Goal: Task Accomplishment & Management: Manage account settings

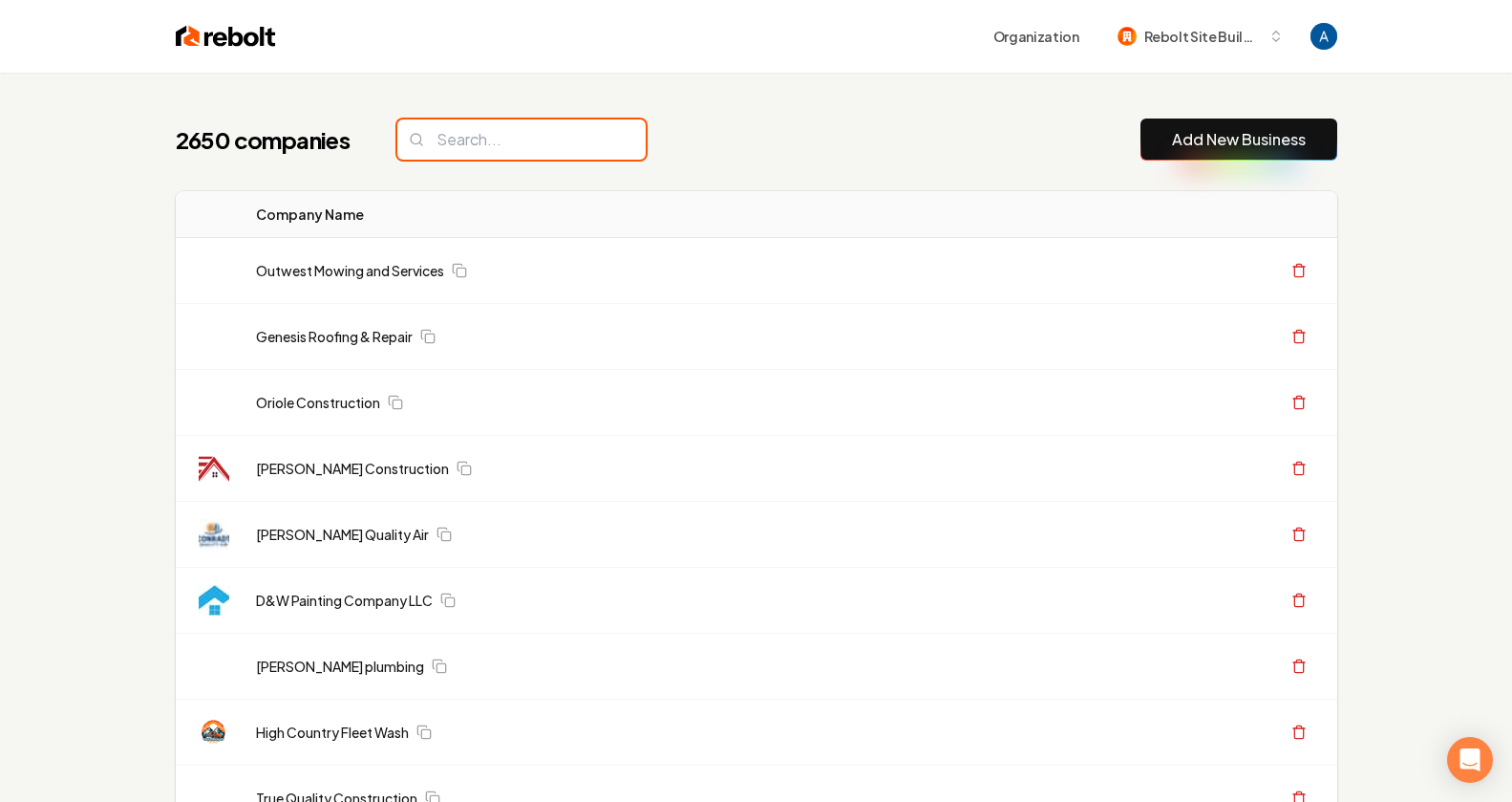
click at [514, 147] on input "search" at bounding box center [520, 140] width 248 height 41
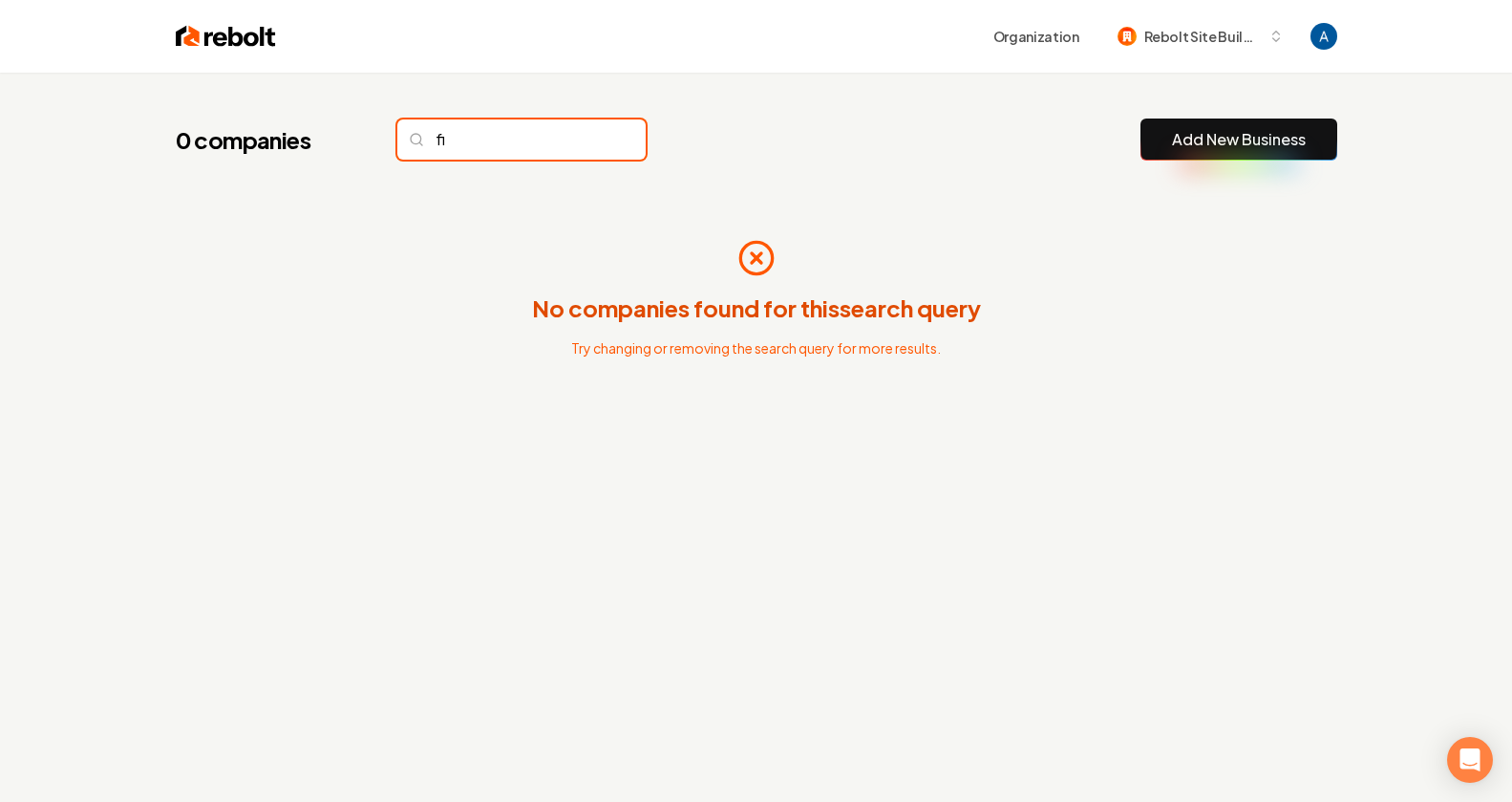
type input "f"
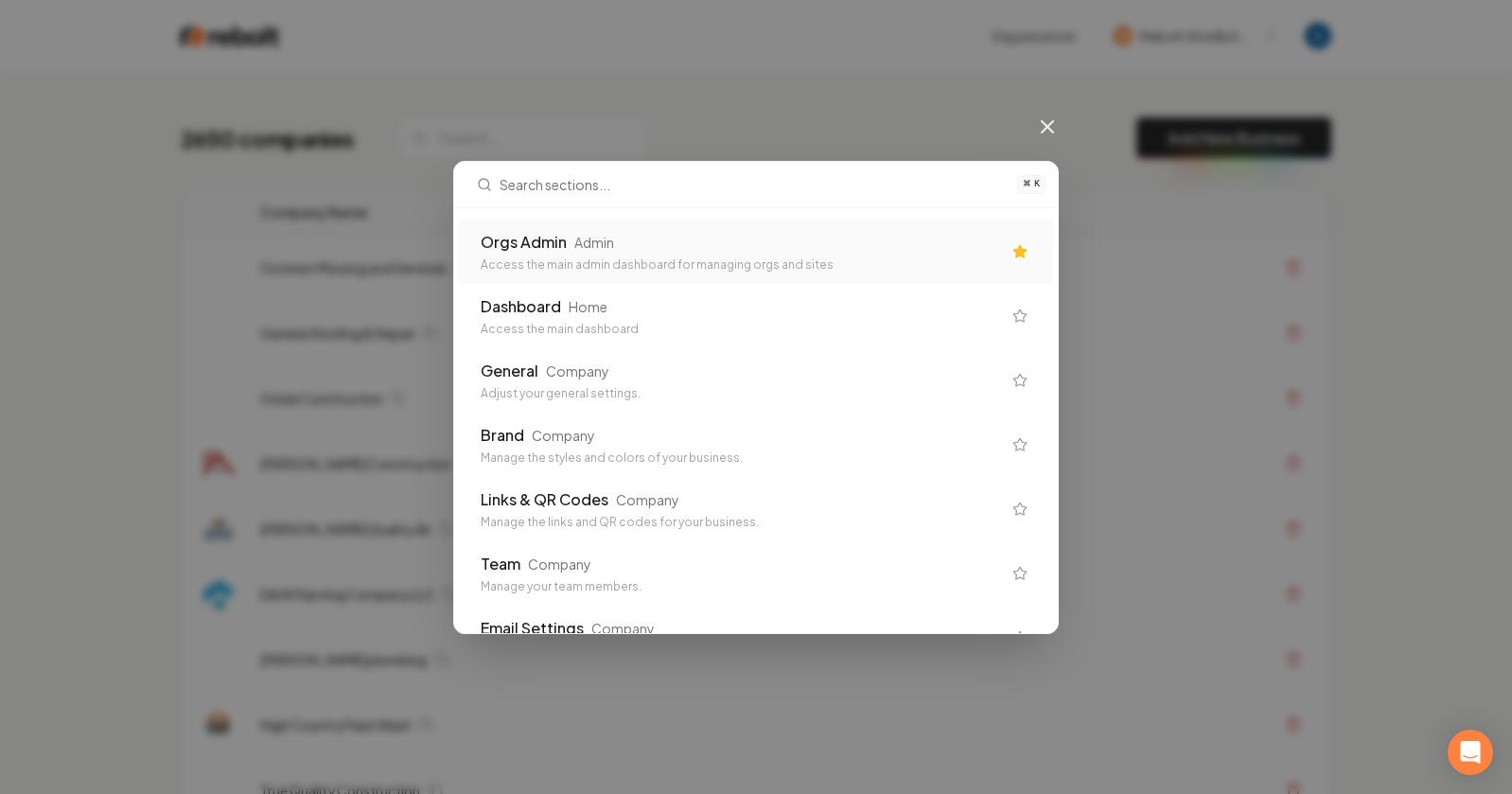
click at [714, 251] on div "Orgs Admin Admin" at bounding box center [740, 241] width 521 height 23
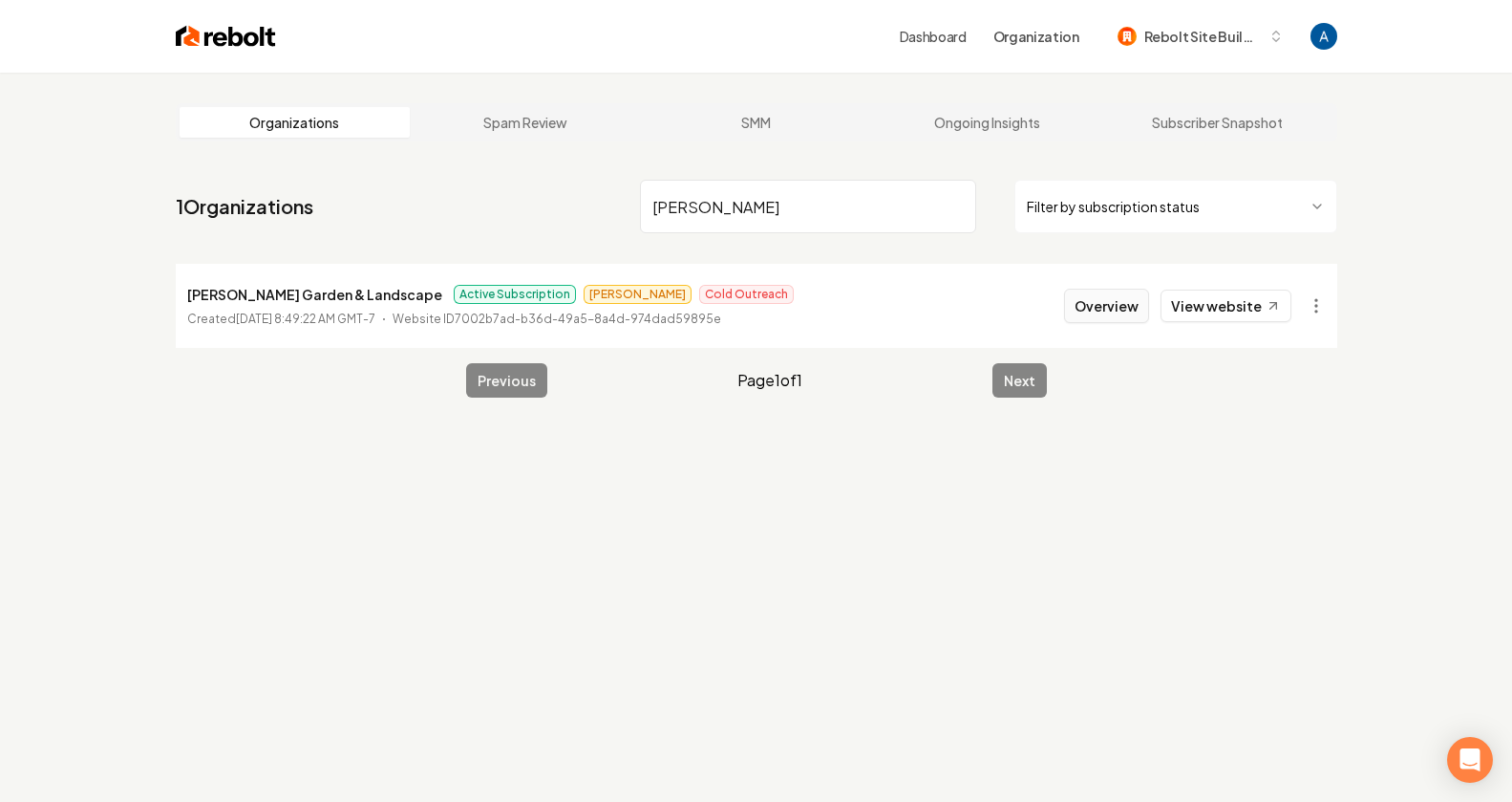
type input "[PERSON_NAME]"
click at [1133, 300] on button "Overview" at bounding box center [1106, 305] width 85 height 35
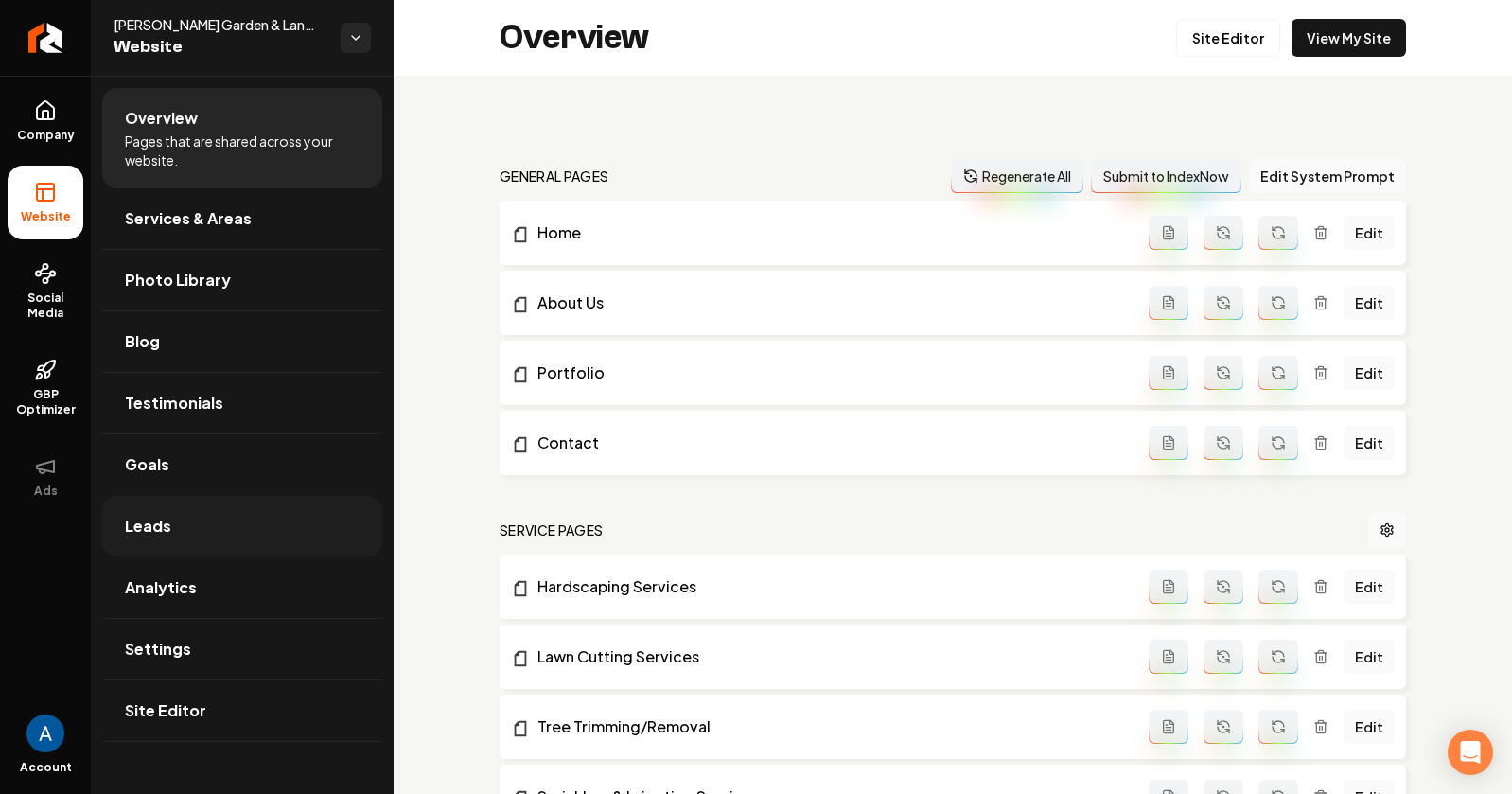
click at [152, 525] on span "Leads" at bounding box center [147, 525] width 46 height 23
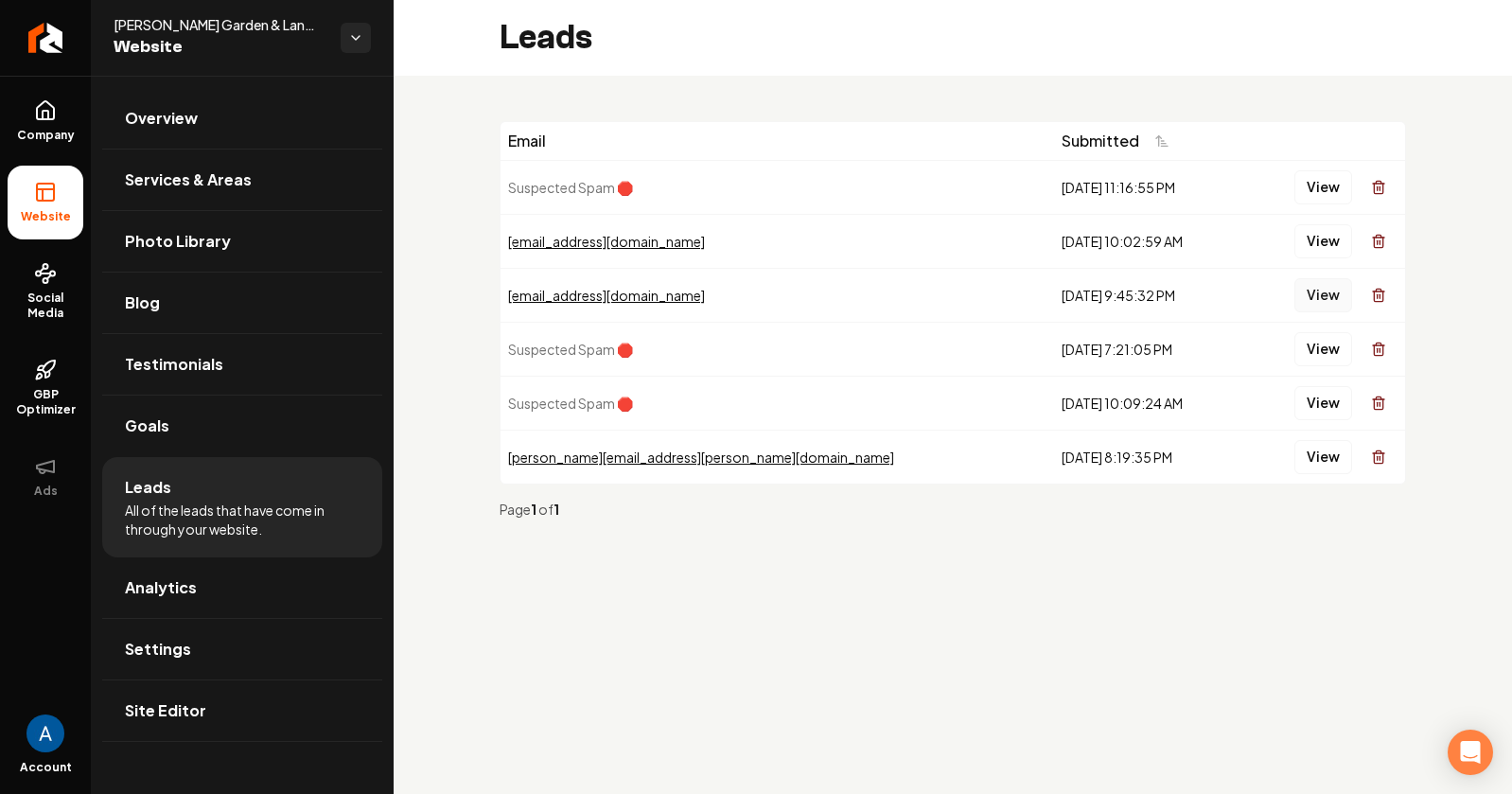
click at [1322, 292] on button "View" at bounding box center [1323, 295] width 58 height 34
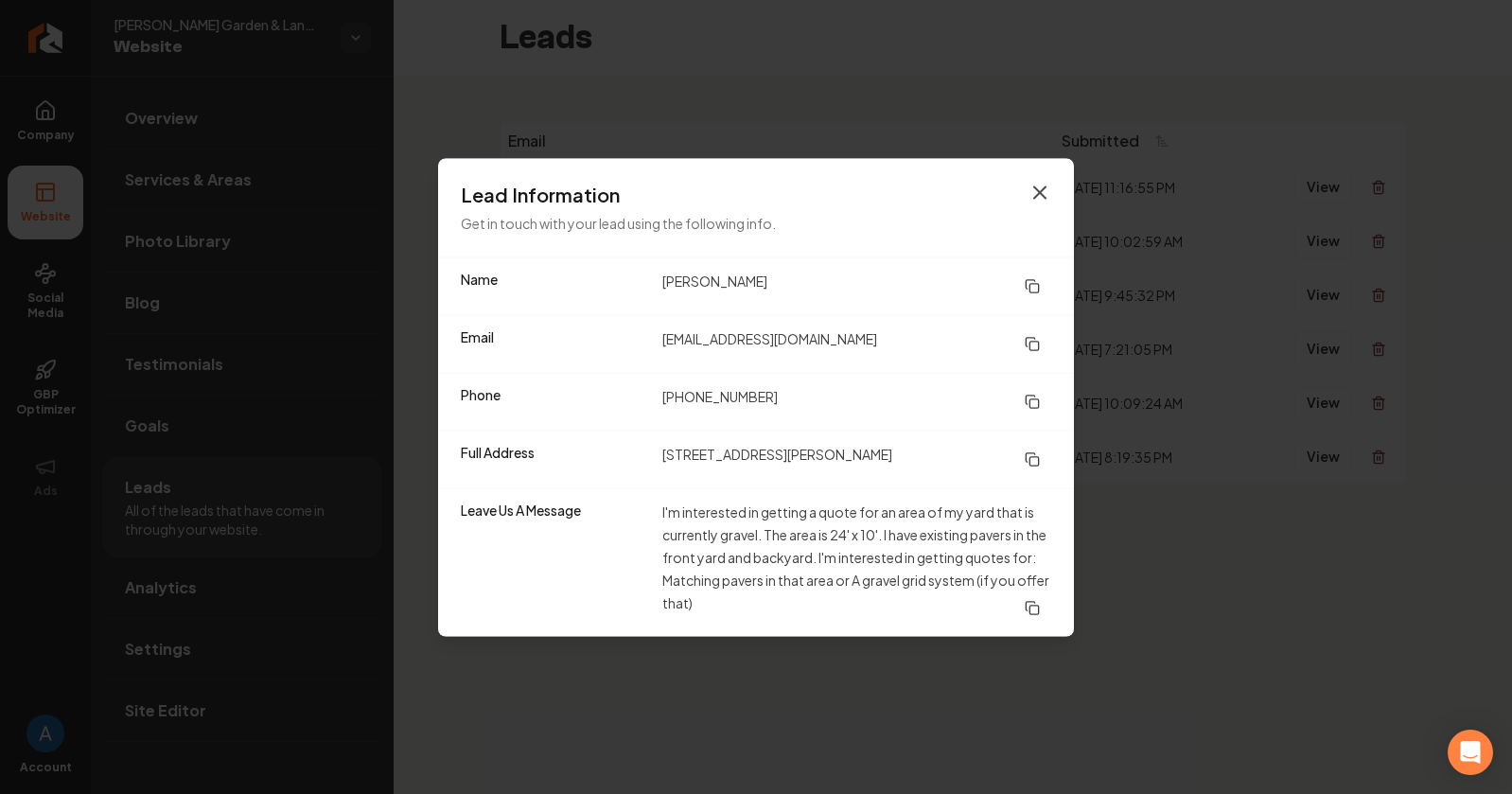
click at [1036, 199] on icon "button" at bounding box center [1039, 191] width 23 height 23
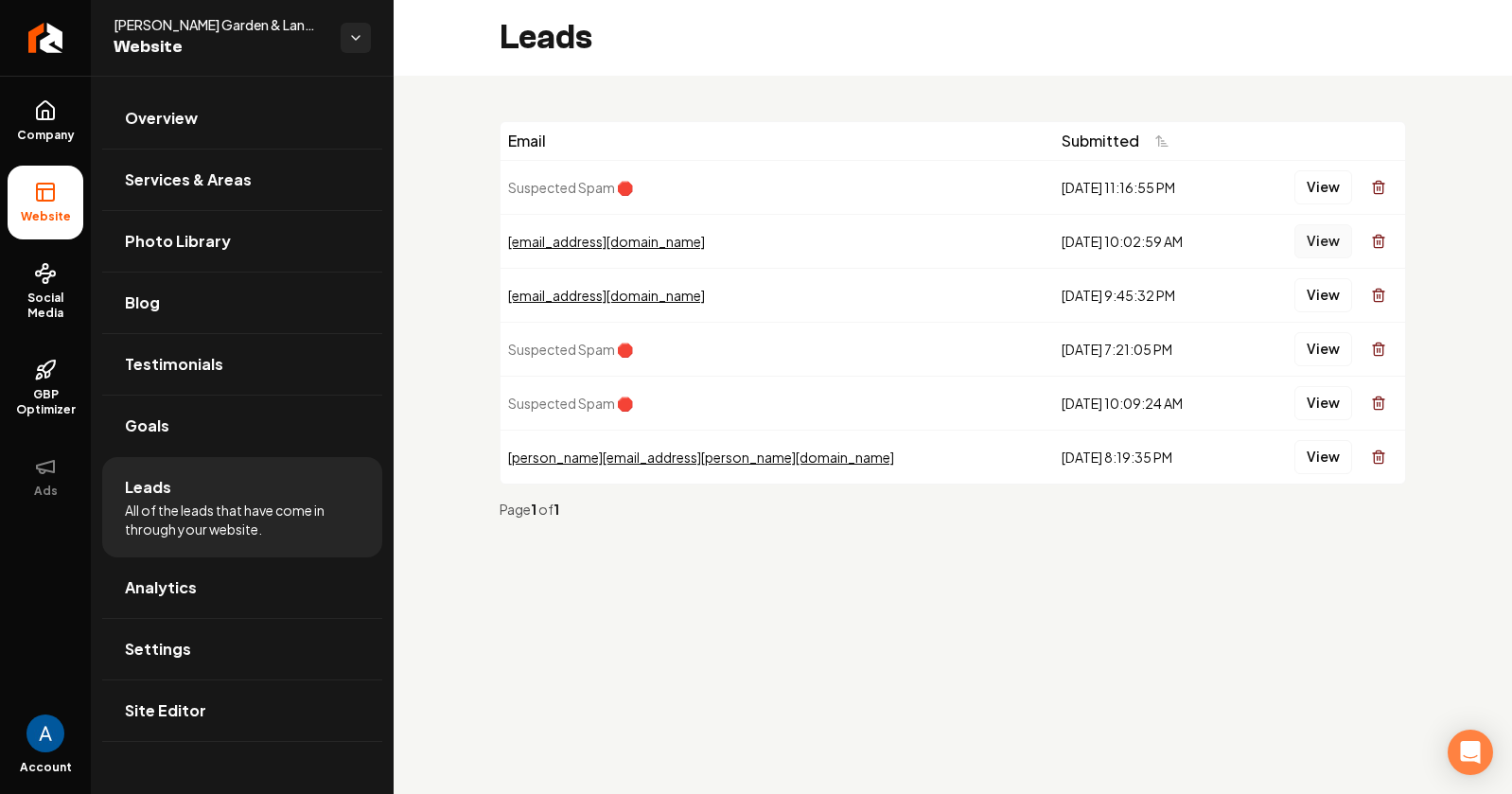
click at [1337, 242] on button "View" at bounding box center [1323, 241] width 58 height 34
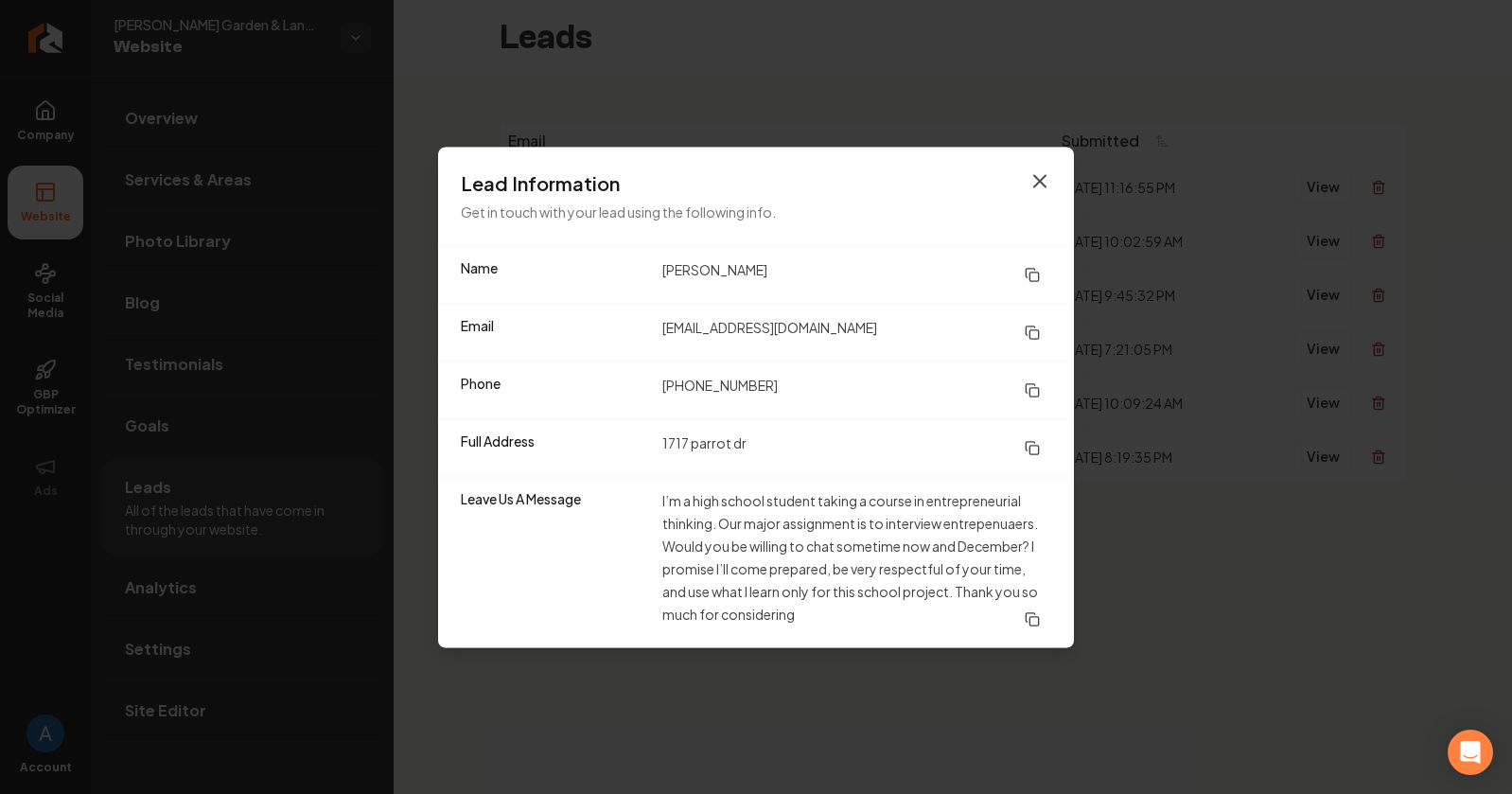
click at [1031, 182] on icon "button" at bounding box center [1039, 180] width 23 height 23
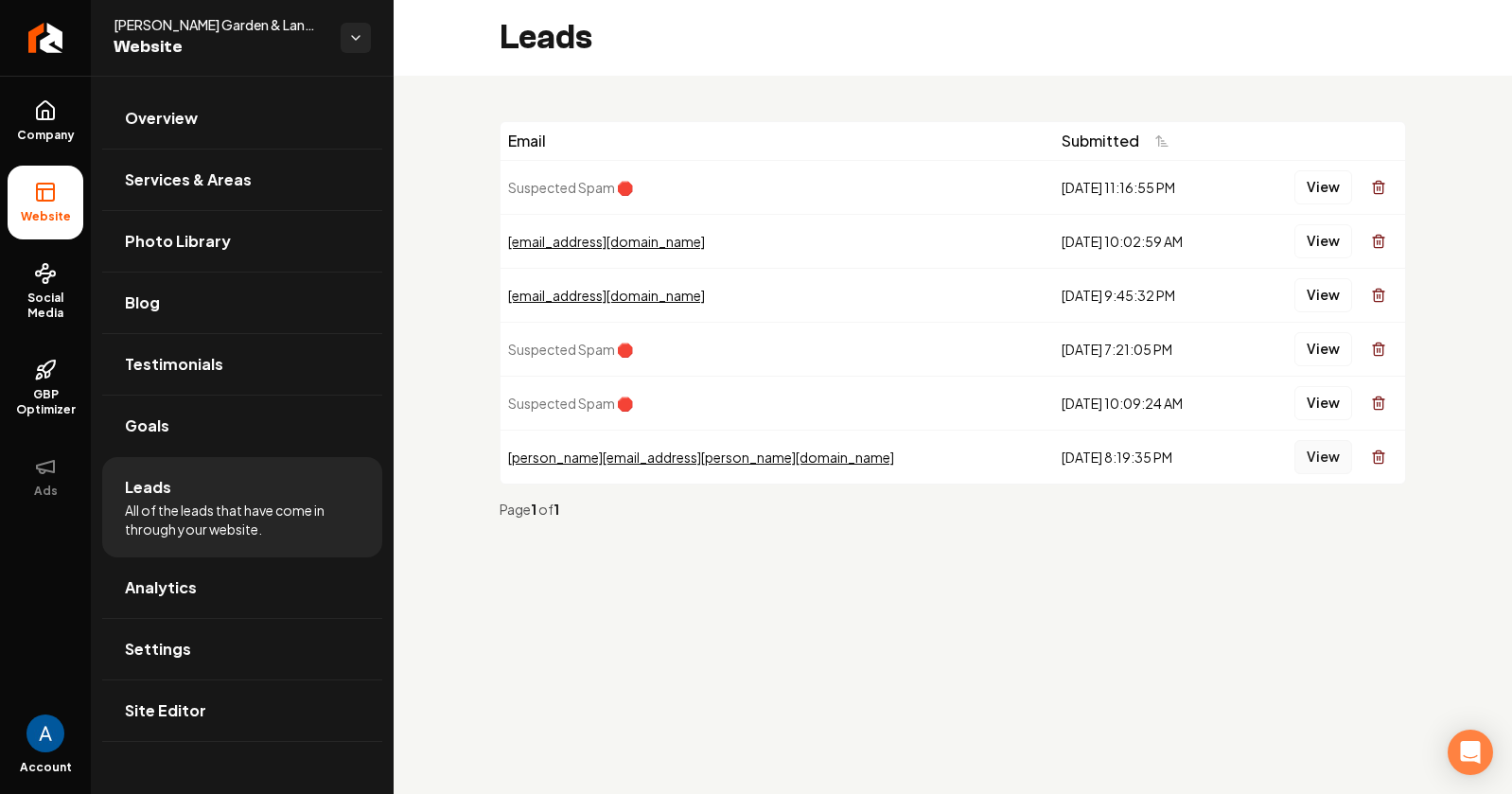
click at [1327, 457] on button "View" at bounding box center [1323, 457] width 58 height 34
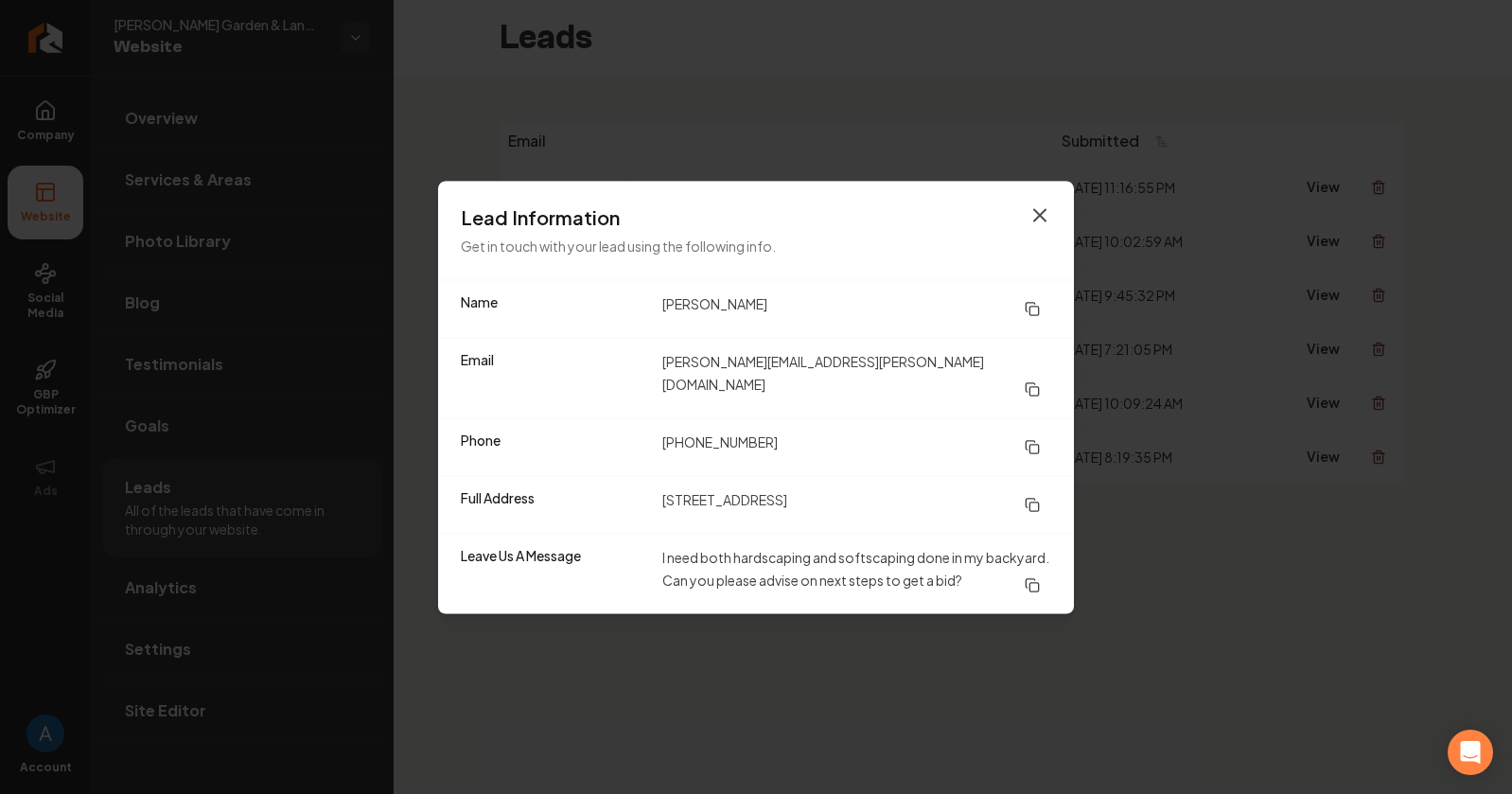
click at [1041, 209] on icon "button" at bounding box center [1039, 214] width 23 height 23
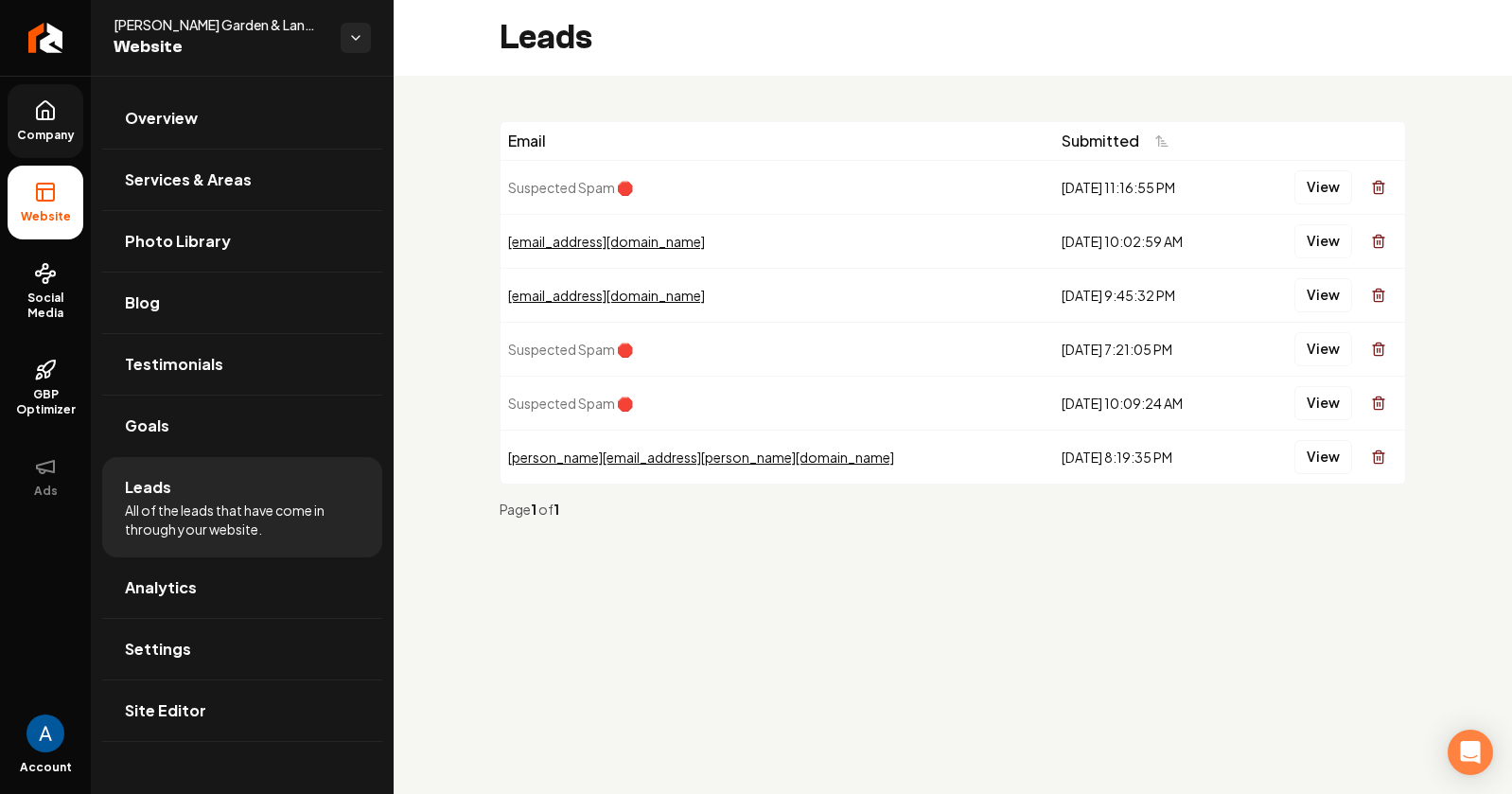
click at [47, 124] on link "Company" at bounding box center [45, 121] width 76 height 74
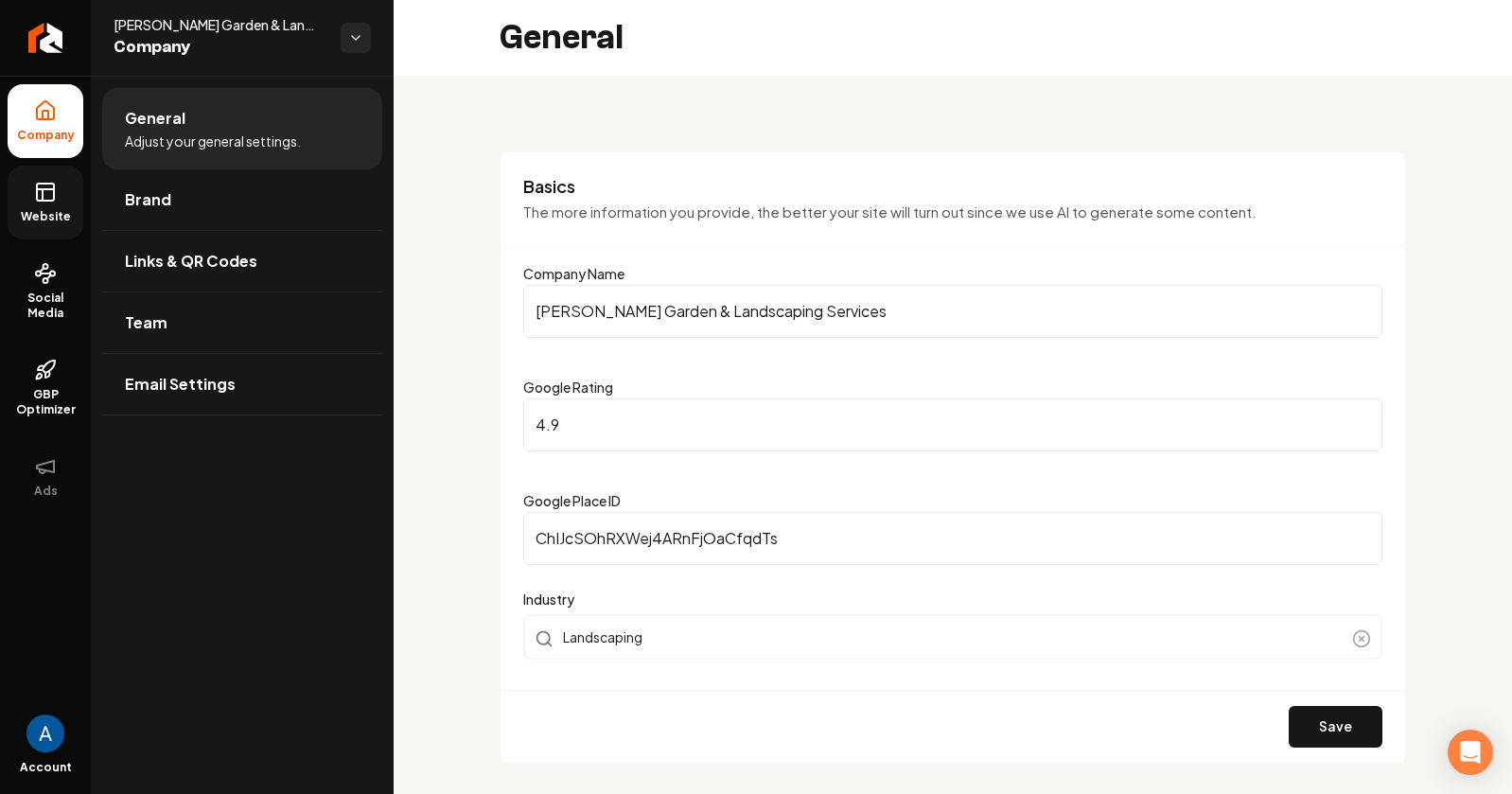
click at [29, 187] on link "Website" at bounding box center [45, 202] width 76 height 74
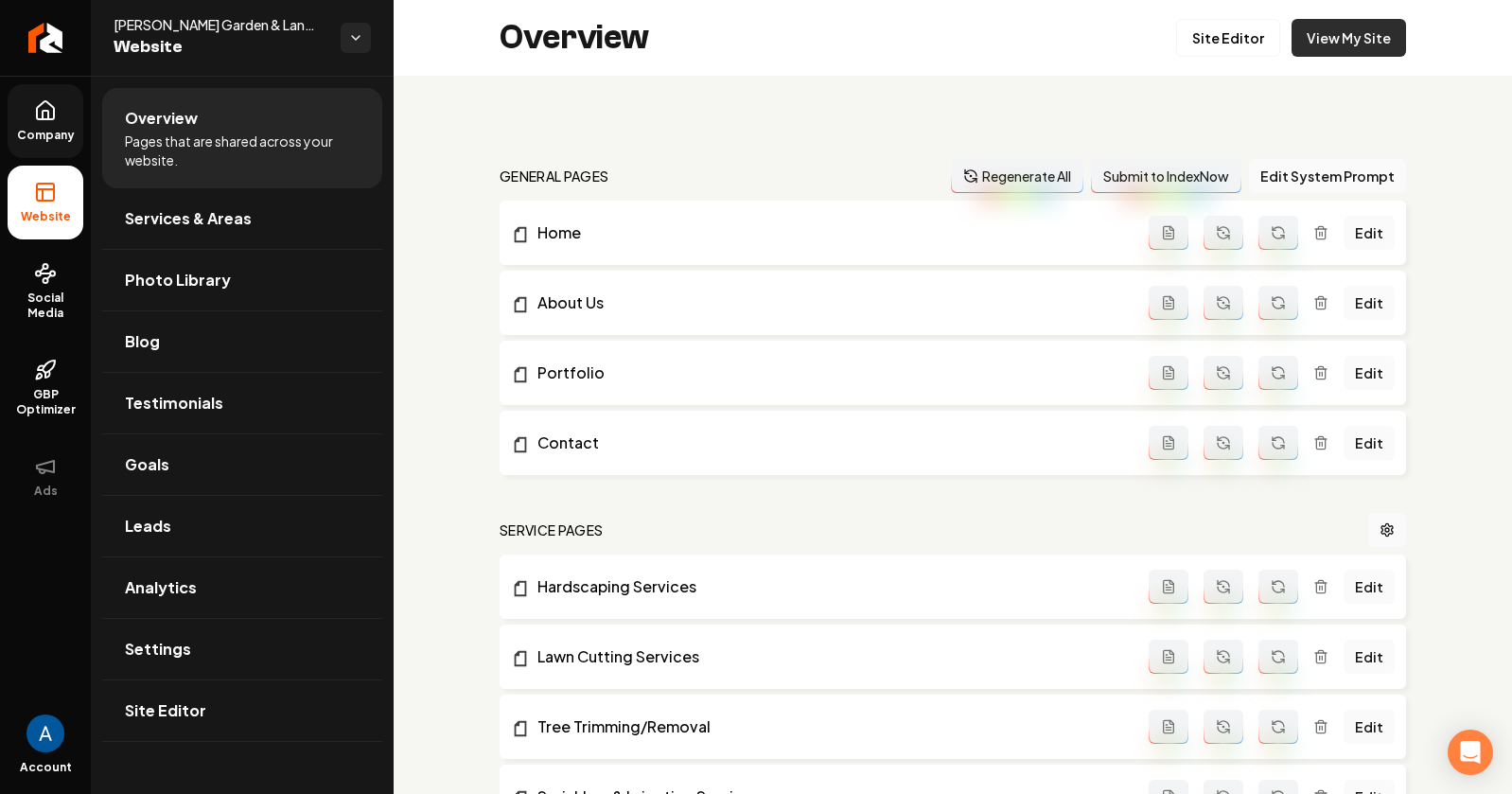
click at [1336, 47] on link "View My Site" at bounding box center [1348, 37] width 115 height 38
click at [38, 38] on icon "Return to dashboard" at bounding box center [46, 38] width 18 height 0
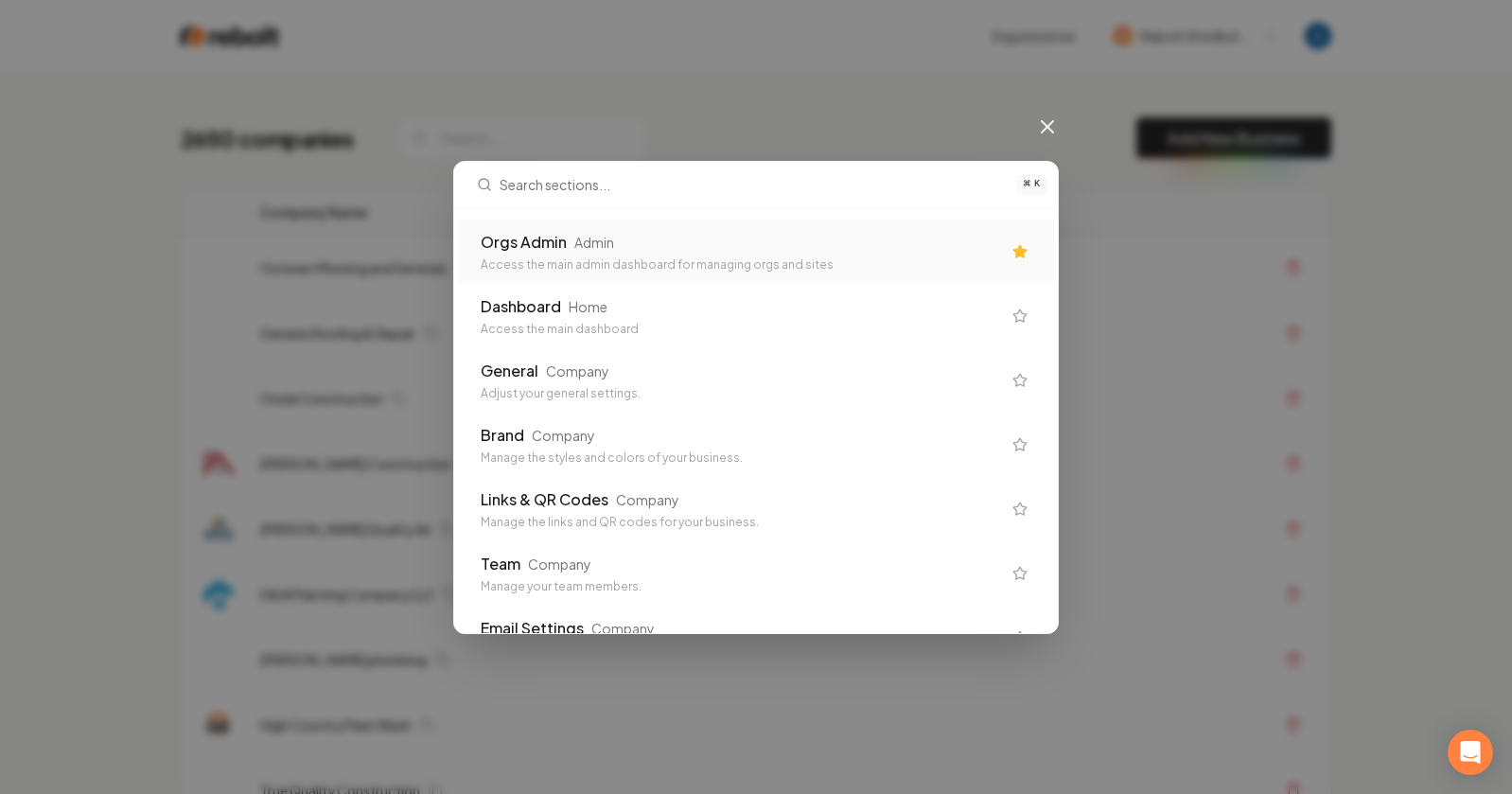
click at [736, 255] on div "Orgs Admin Admin Access the main admin dashboard for managing orgs and sites" at bounding box center [740, 251] width 521 height 41
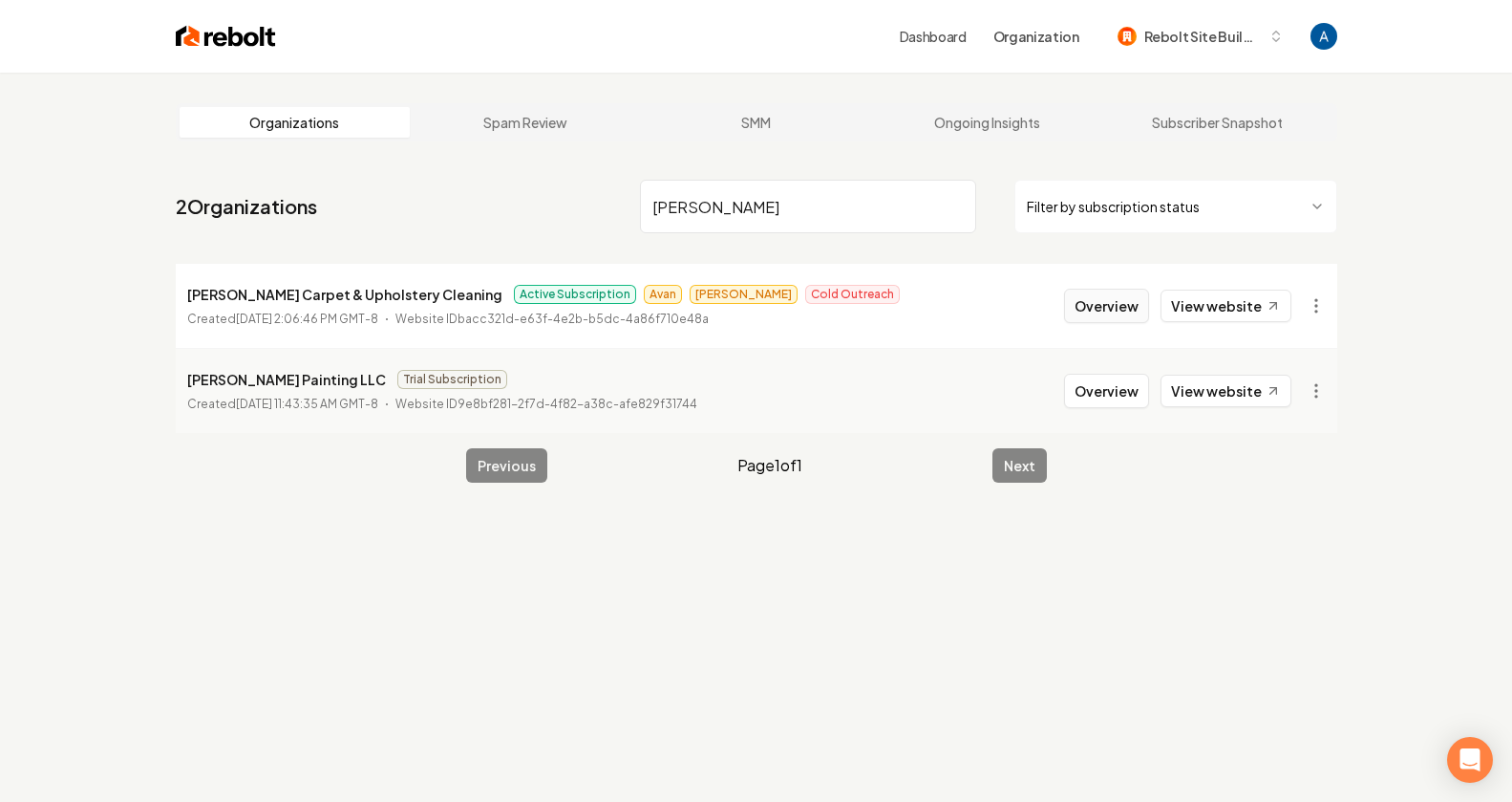
type input "[PERSON_NAME]"
click at [1115, 312] on button "Overview" at bounding box center [1106, 305] width 85 height 35
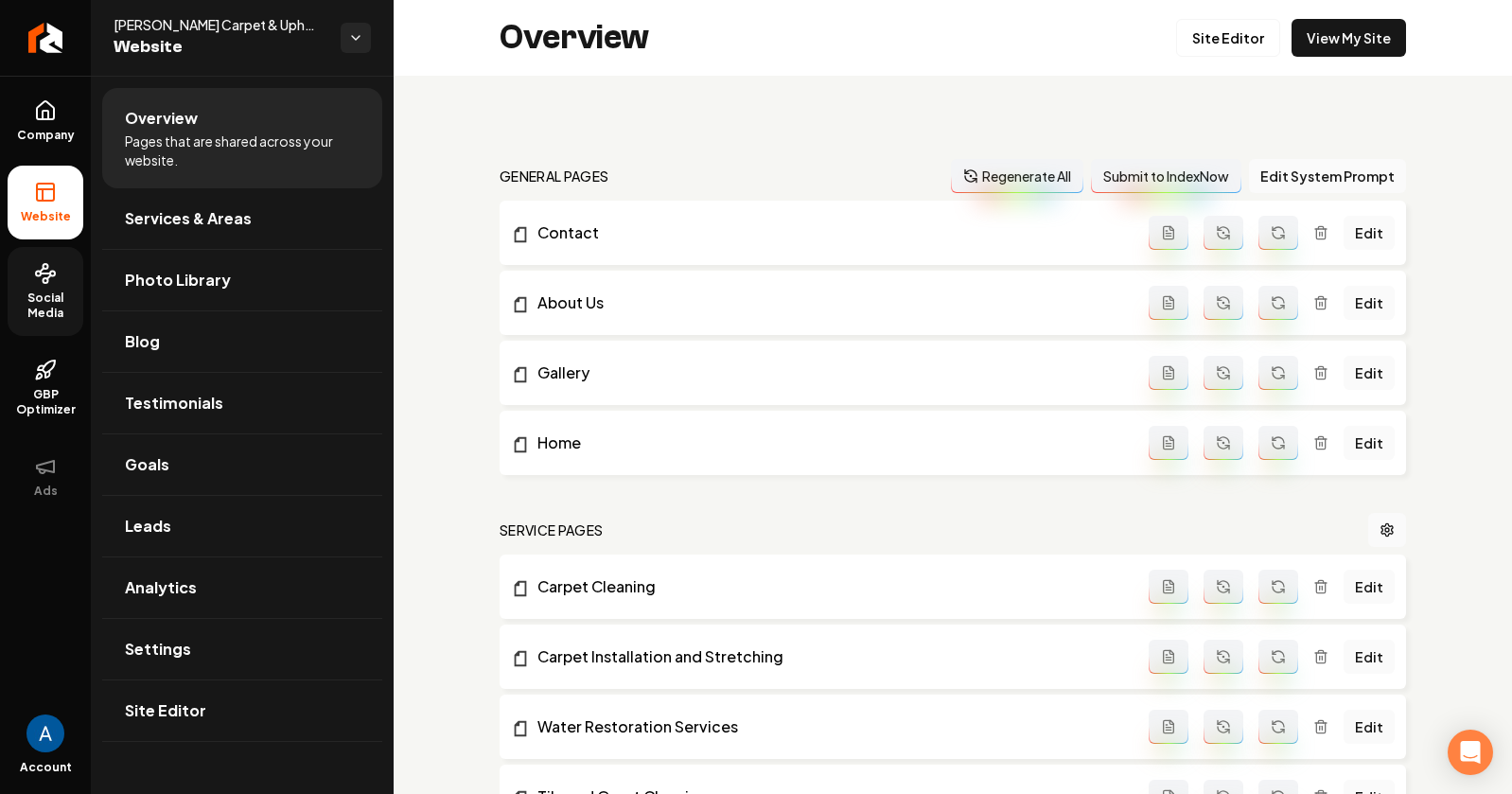
click at [51, 279] on icon at bounding box center [45, 273] width 23 height 23
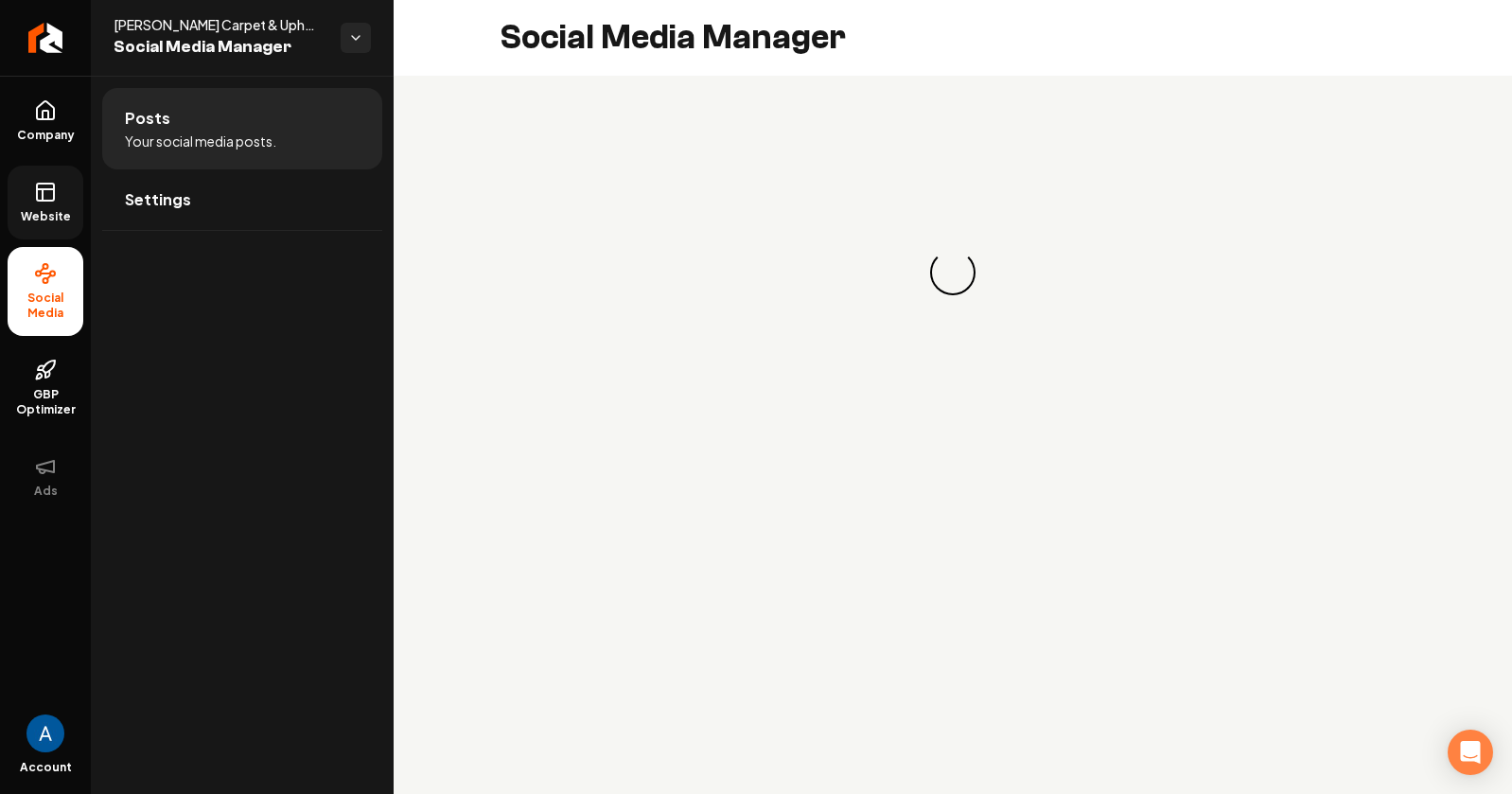
click at [35, 206] on link "Website" at bounding box center [45, 202] width 76 height 74
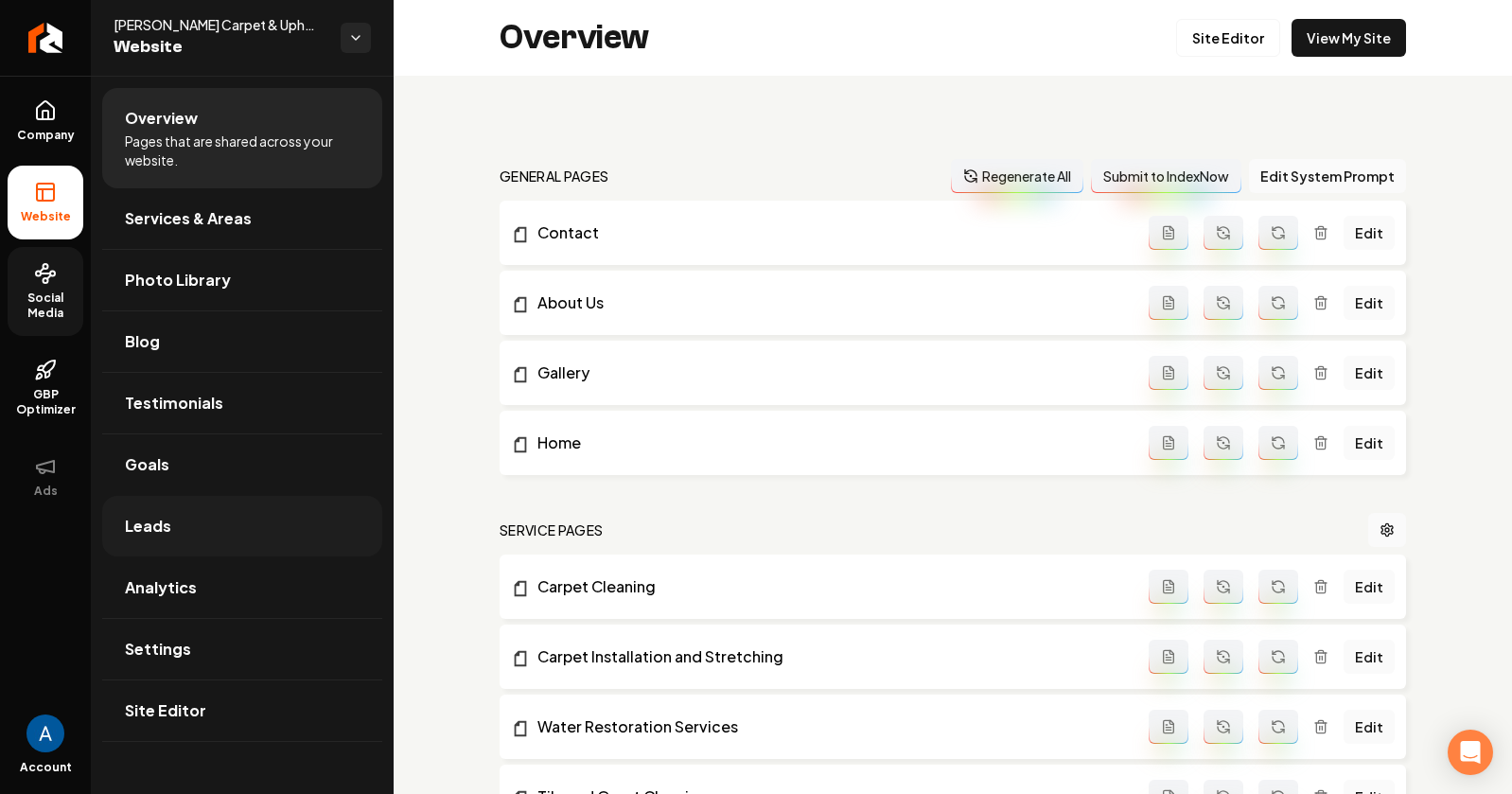
click at [163, 526] on span "Leads" at bounding box center [147, 525] width 46 height 23
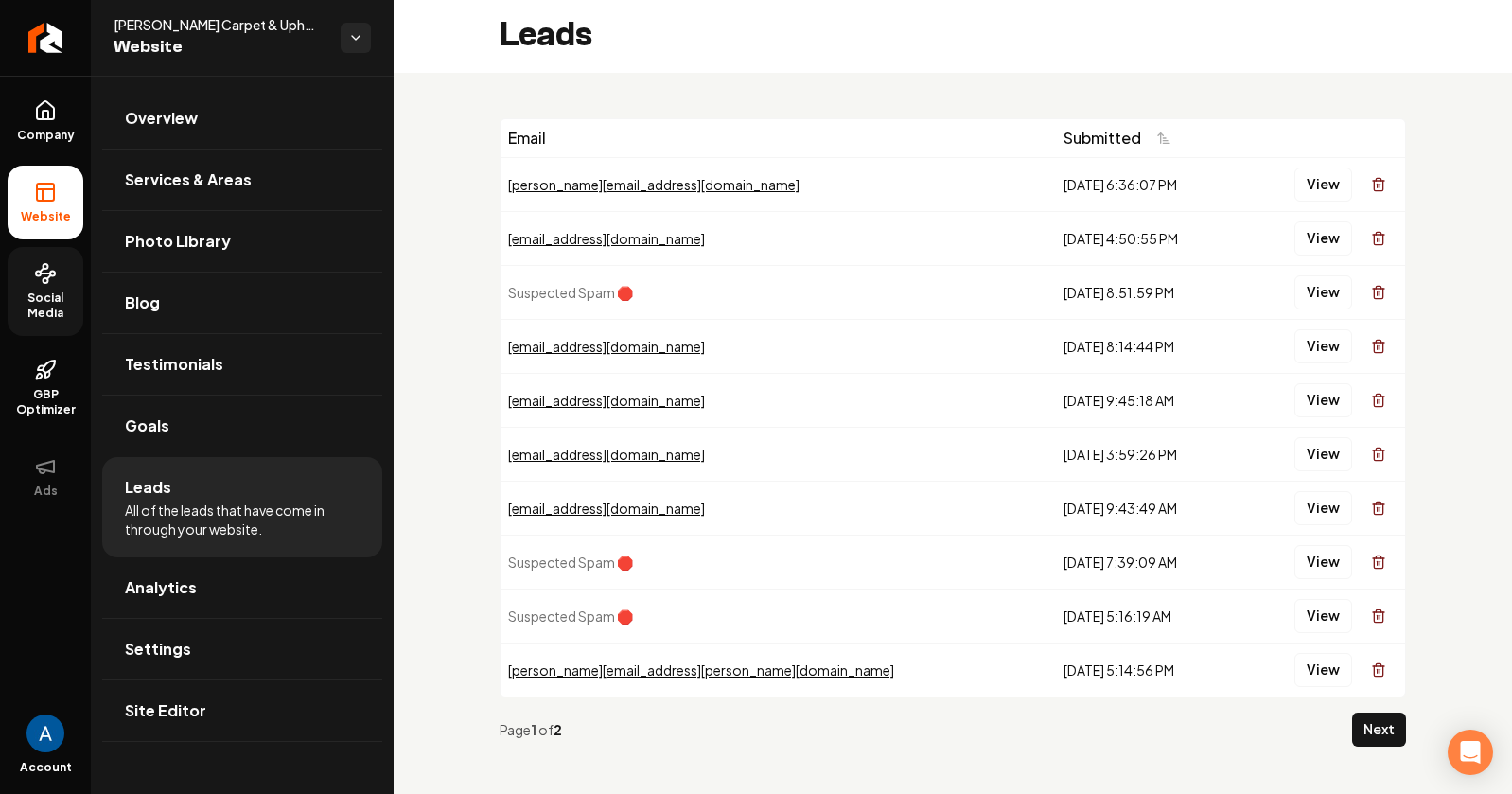
scroll to position [4, 0]
click at [1304, 246] on button "View" at bounding box center [1323, 237] width 58 height 34
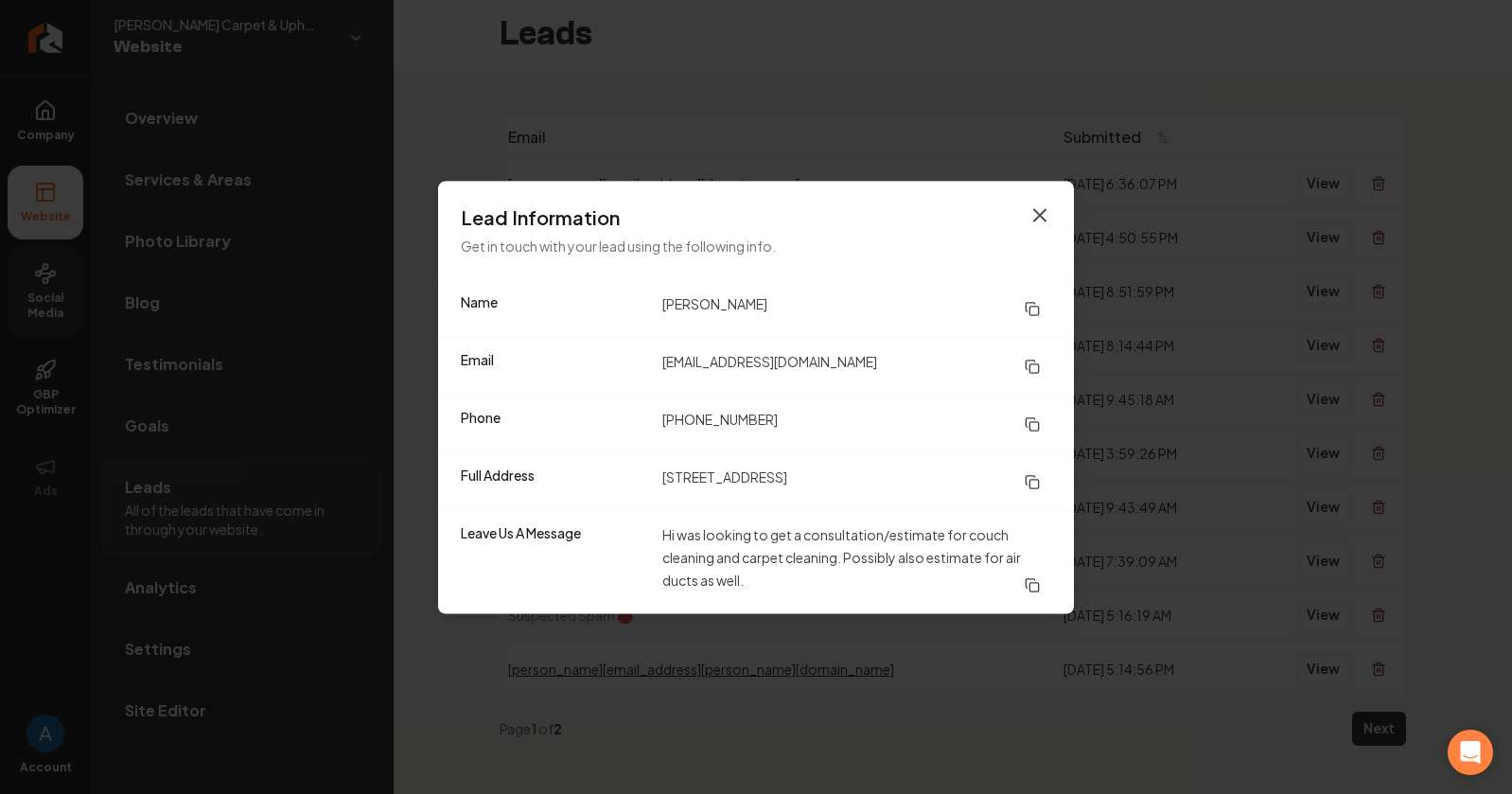
click at [1041, 222] on icon "button" at bounding box center [1039, 214] width 23 height 23
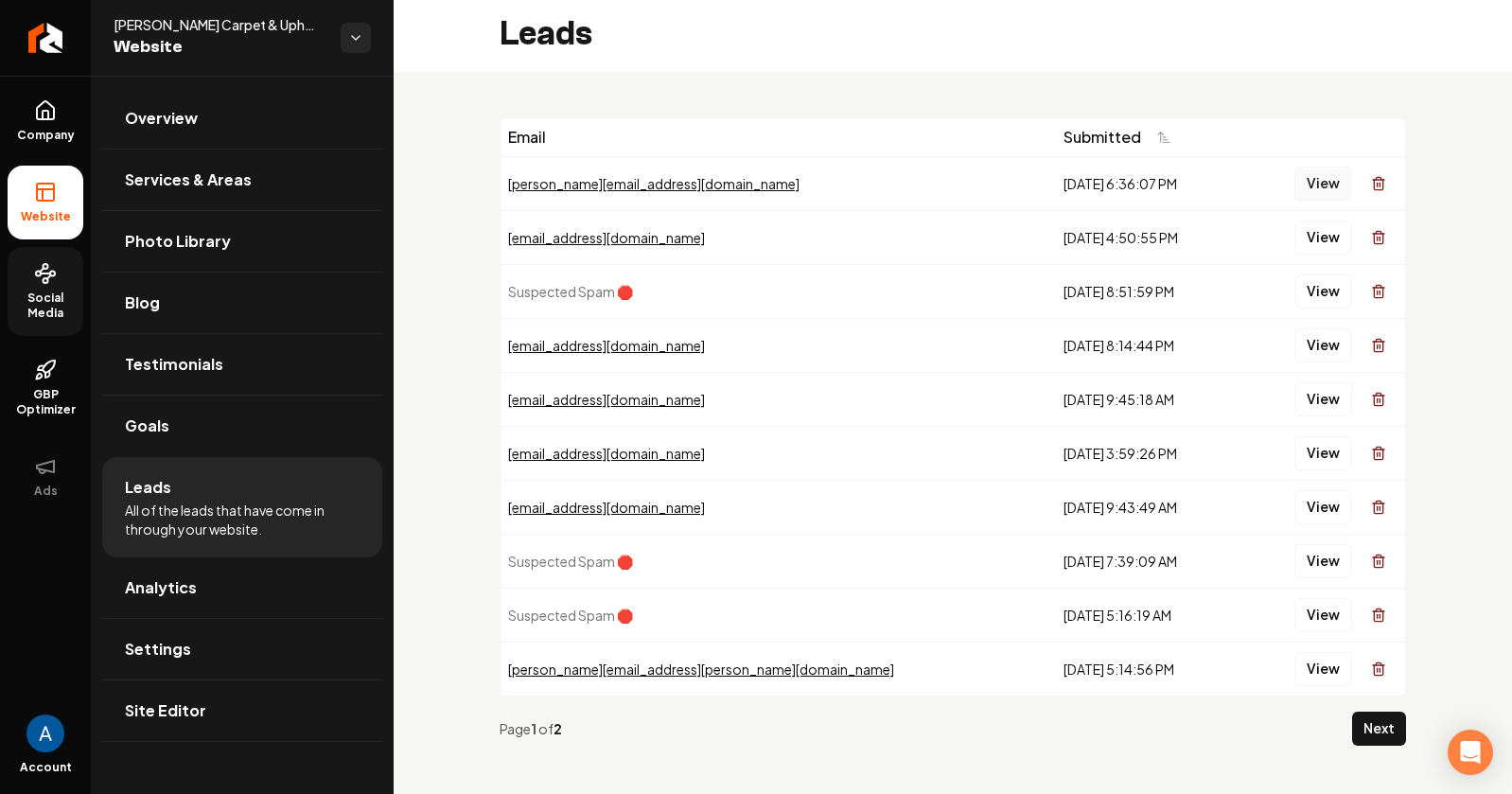
click at [1312, 191] on button "View" at bounding box center [1323, 183] width 58 height 34
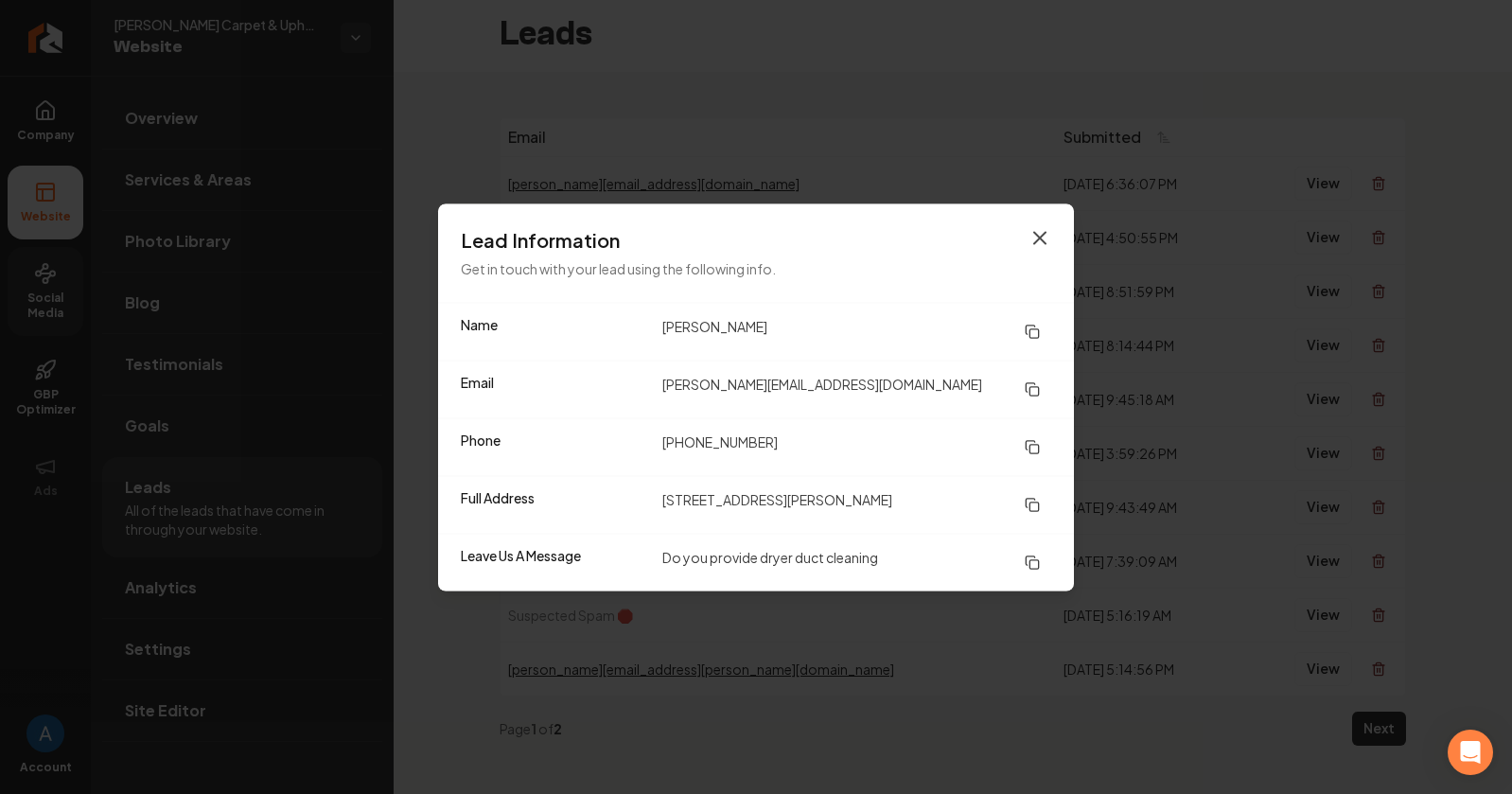
click at [1042, 232] on icon "button" at bounding box center [1040, 237] width 12 height 12
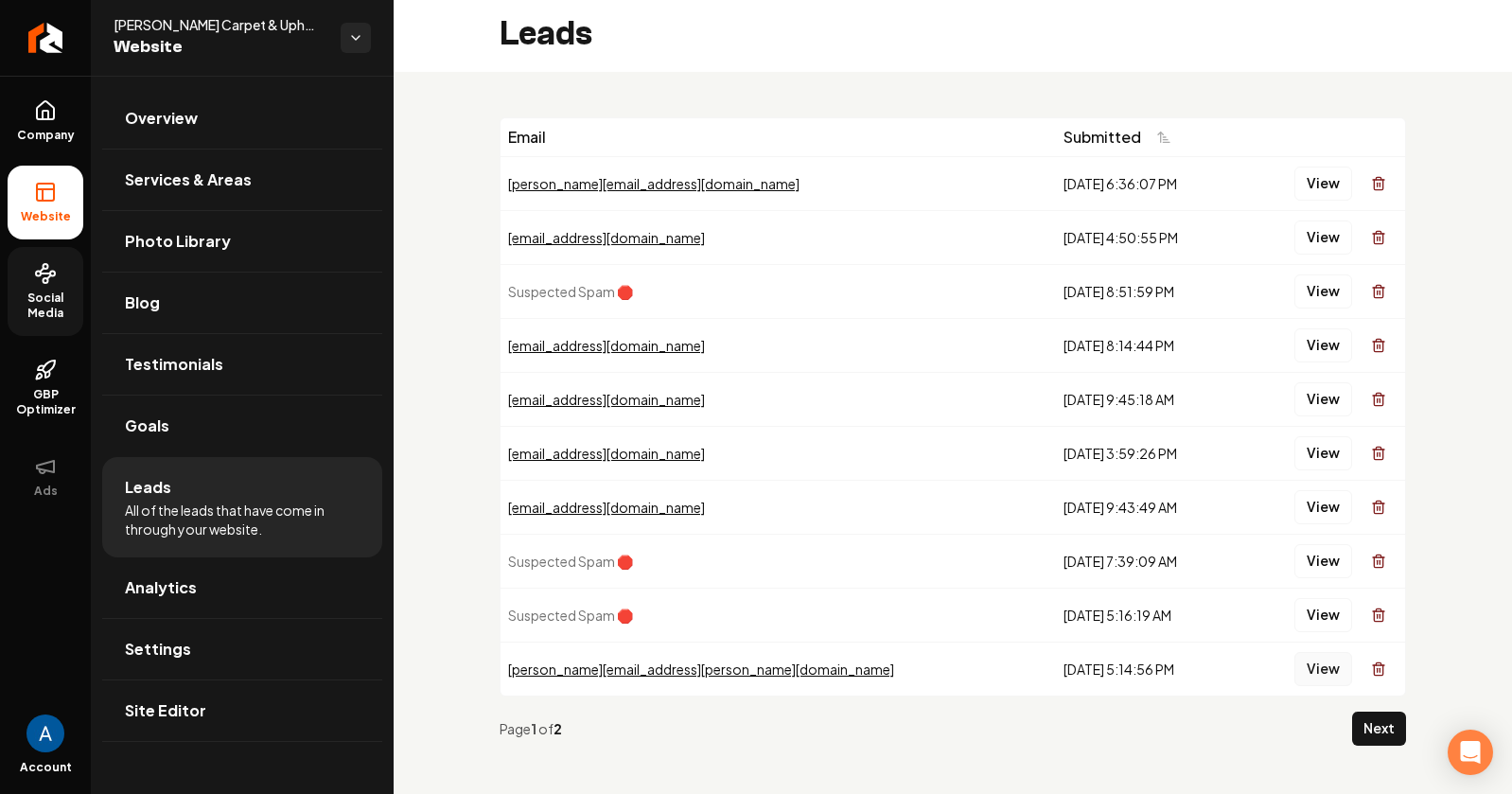
click at [1310, 666] on button "View" at bounding box center [1323, 669] width 58 height 34
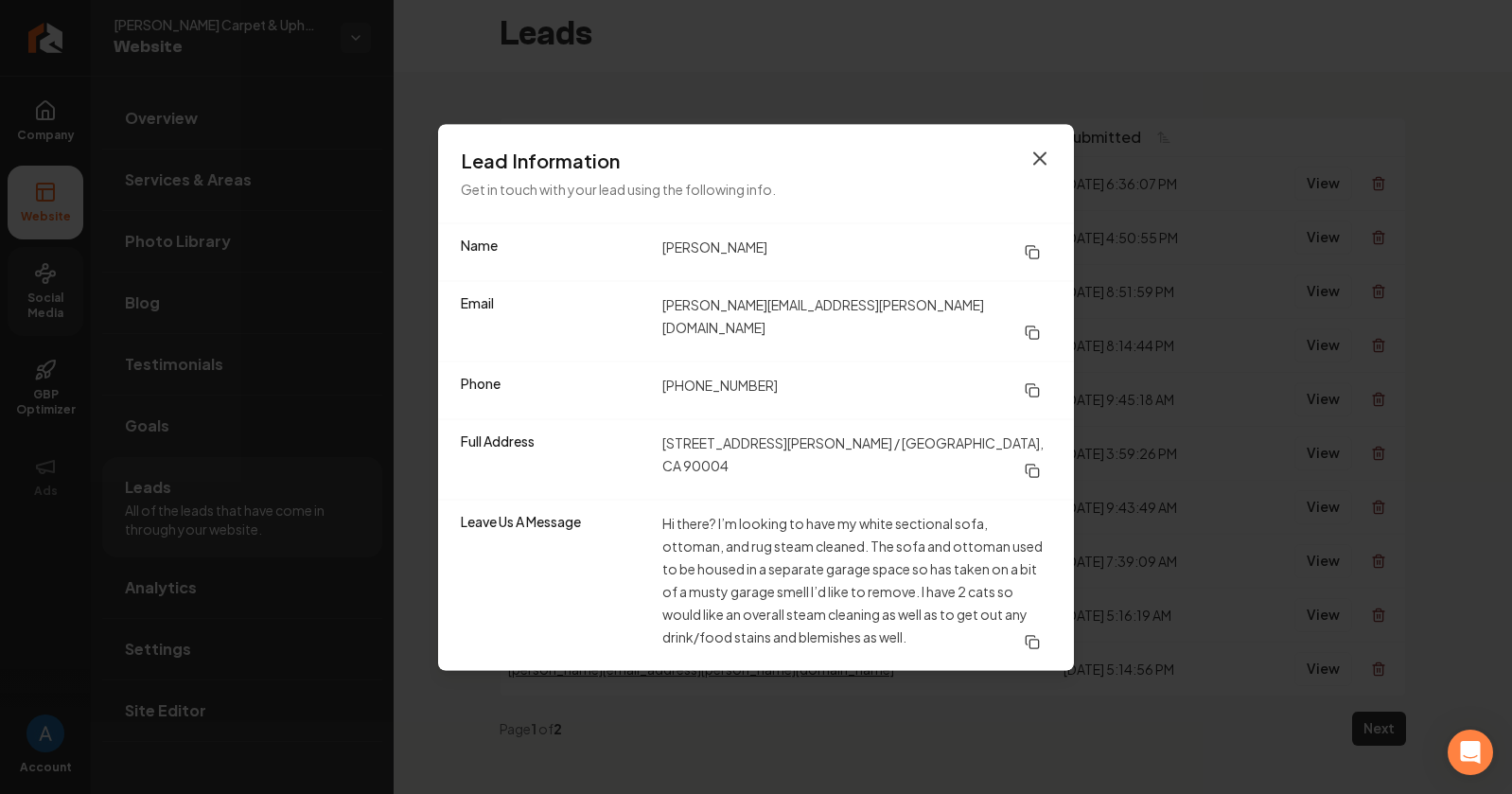
click at [1043, 170] on icon "button" at bounding box center [1039, 158] width 23 height 23
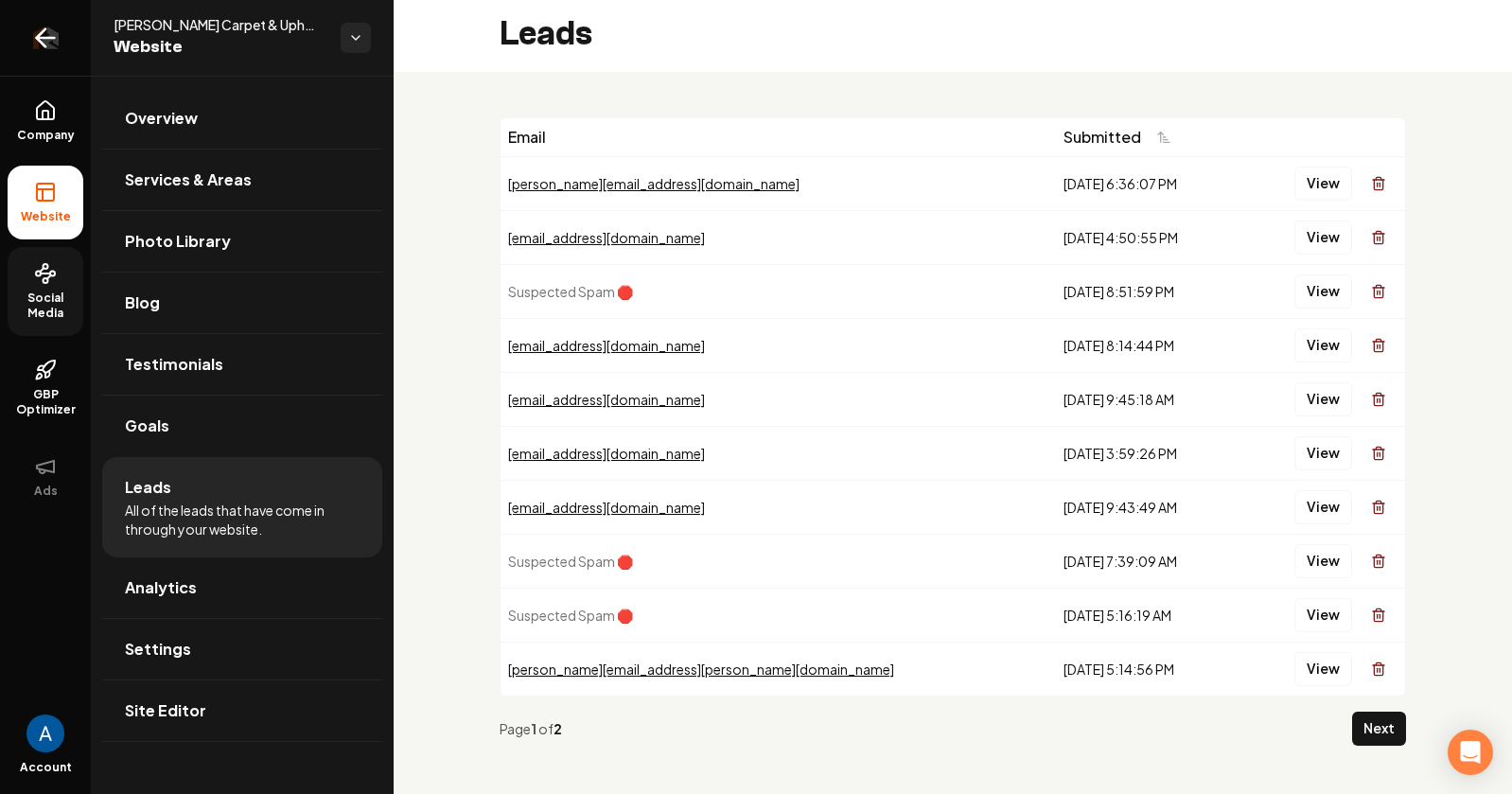
click at [39, 45] on icon "Return to dashboard" at bounding box center [45, 37] width 30 height 30
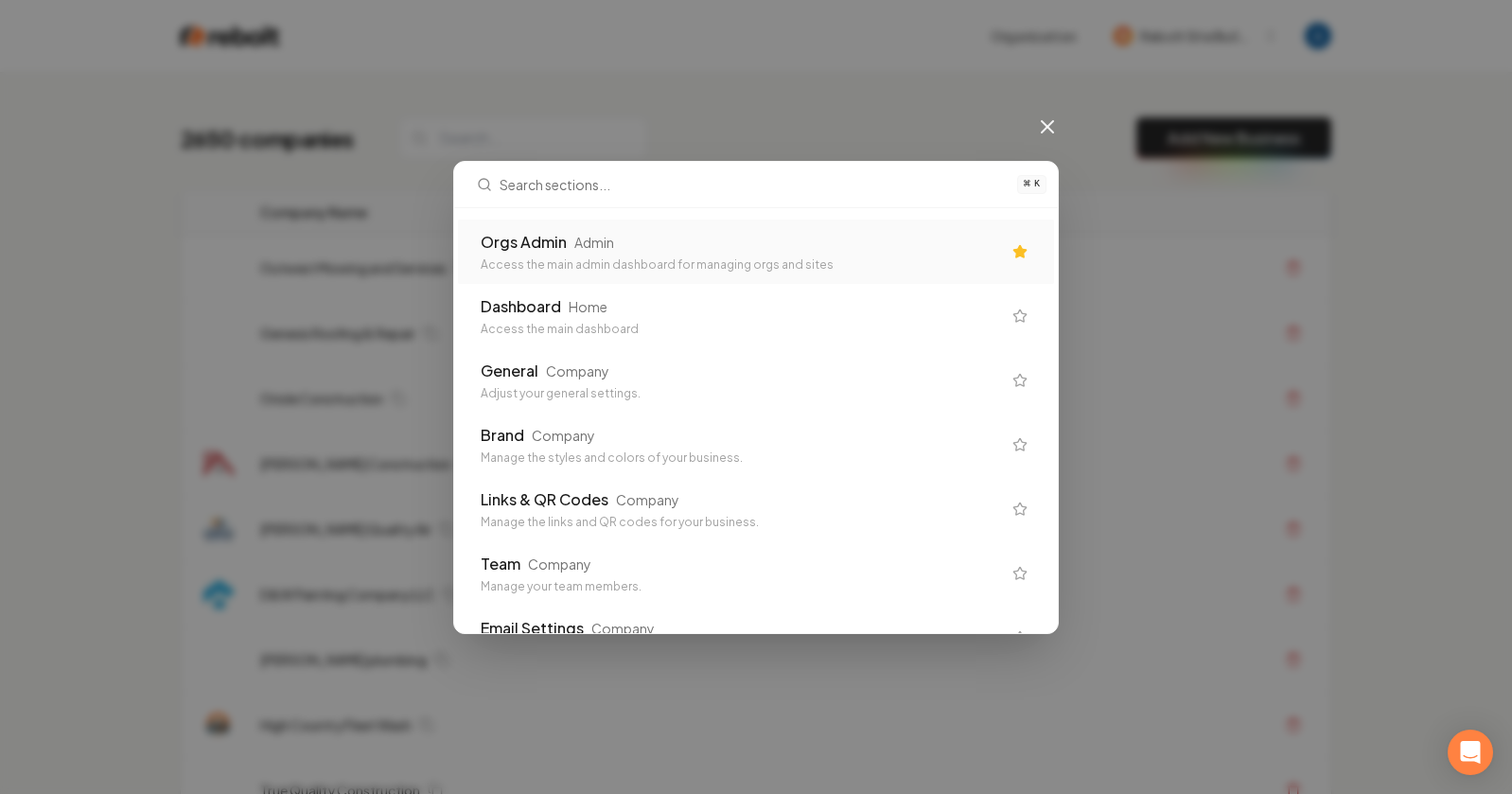
click at [878, 256] on div "Orgs Admin Admin Access the main admin dashboard for managing orgs and sites" at bounding box center [740, 251] width 521 height 41
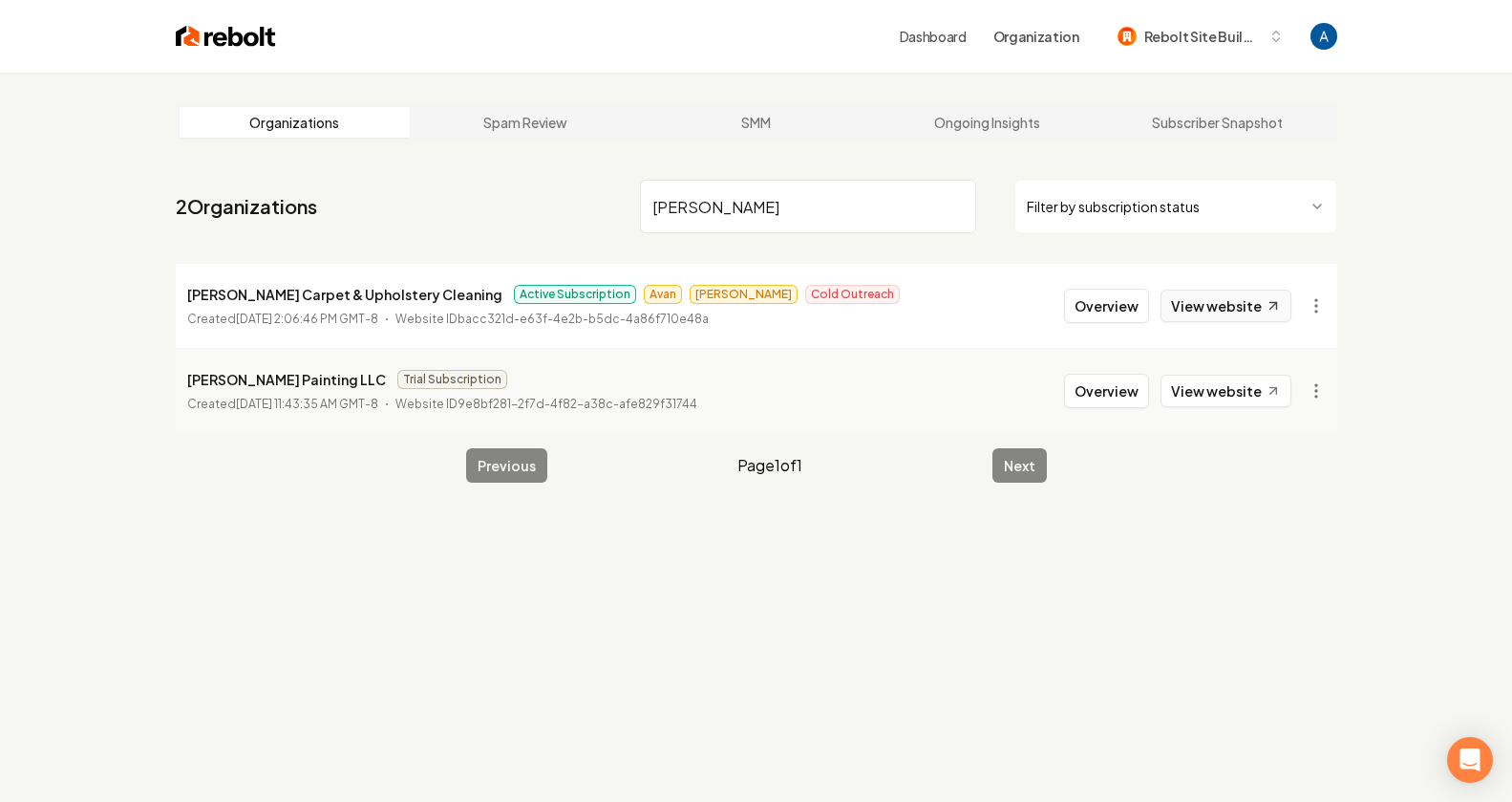
type input "[PERSON_NAME]"
click at [1215, 312] on link "View website" at bounding box center [1226, 305] width 131 height 33
click at [1116, 302] on button "Overview" at bounding box center [1106, 305] width 85 height 35
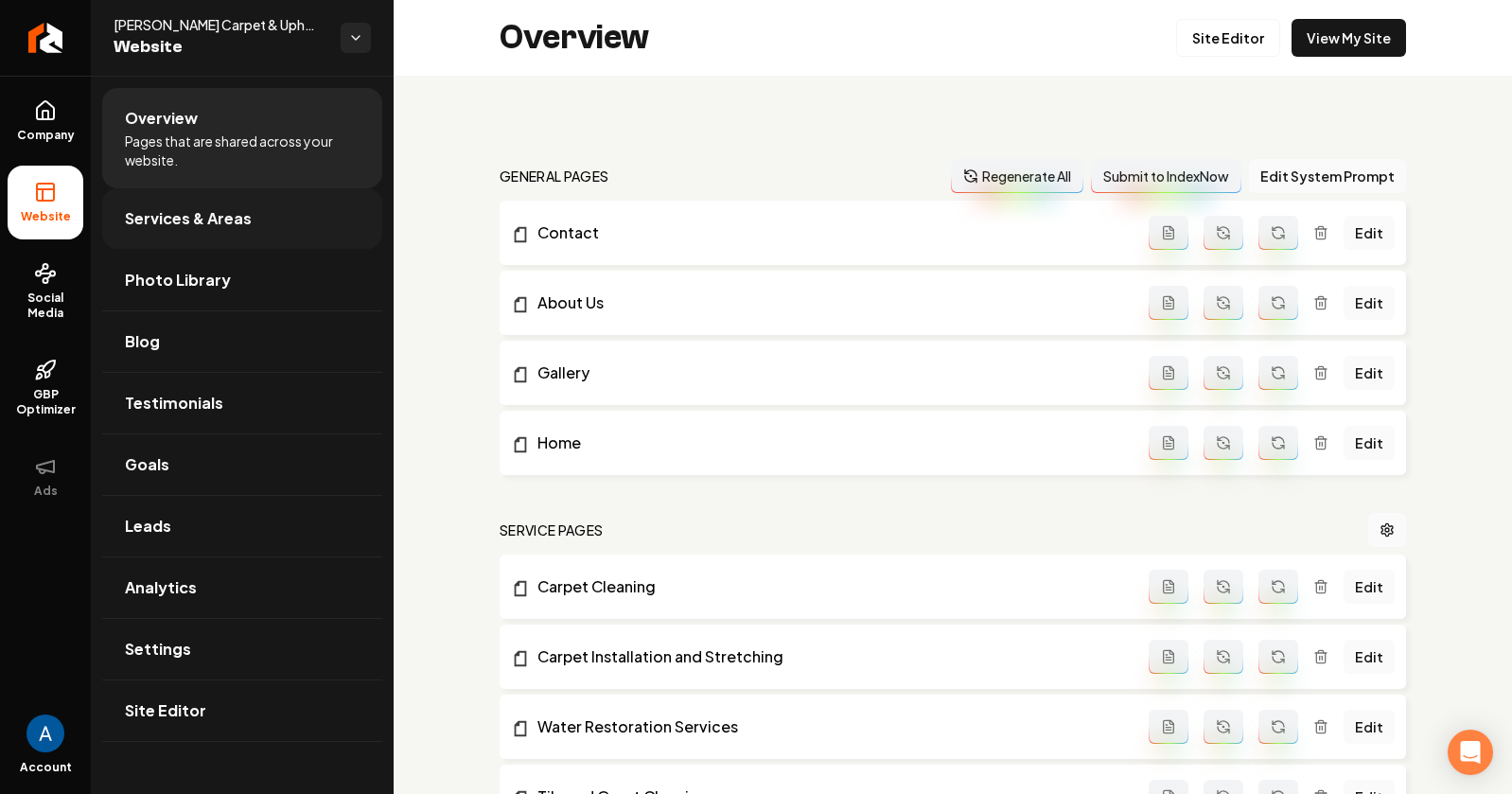
click at [209, 220] on span "Services & Areas" at bounding box center [187, 218] width 126 height 23
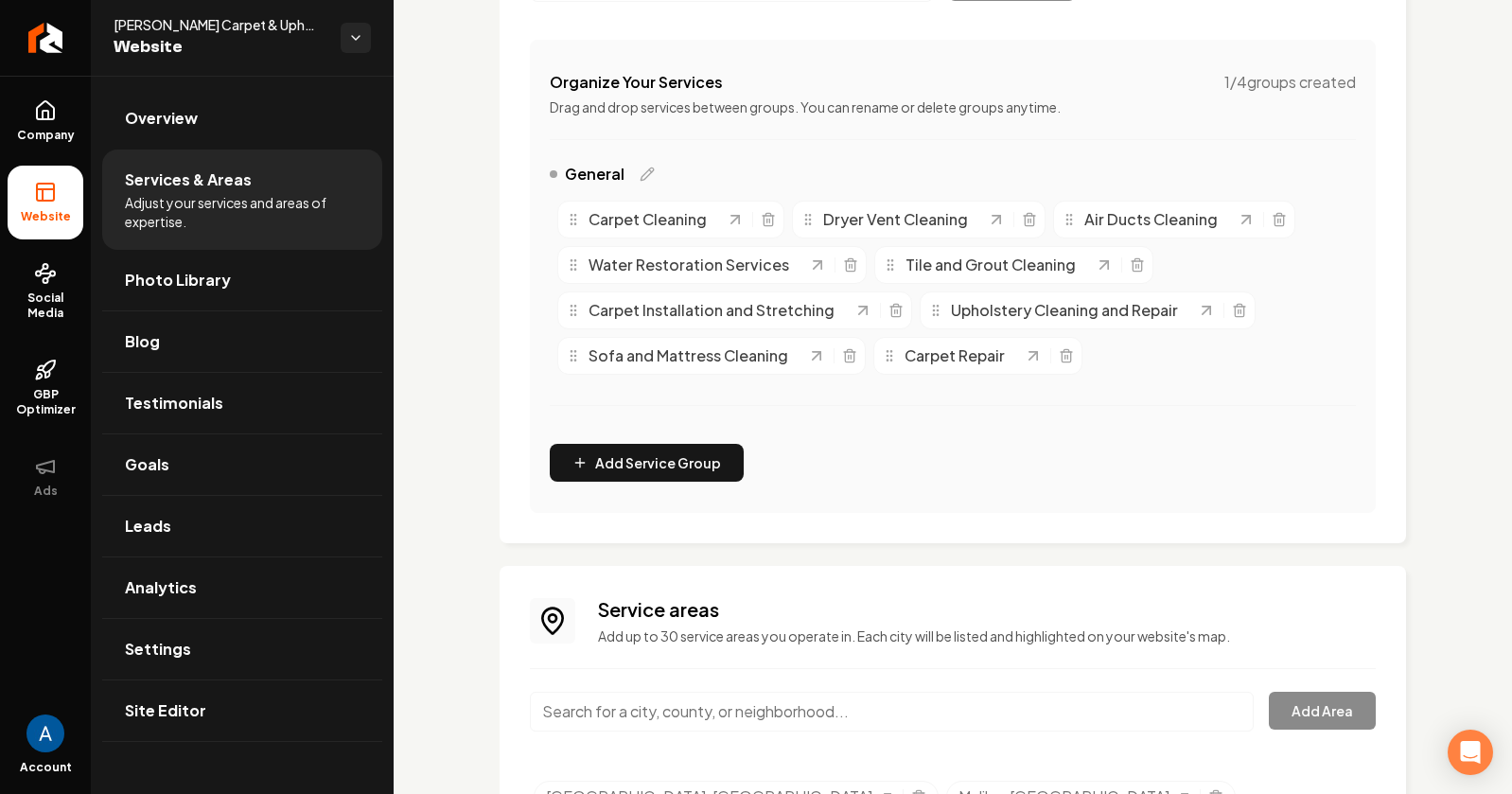
scroll to position [355, 0]
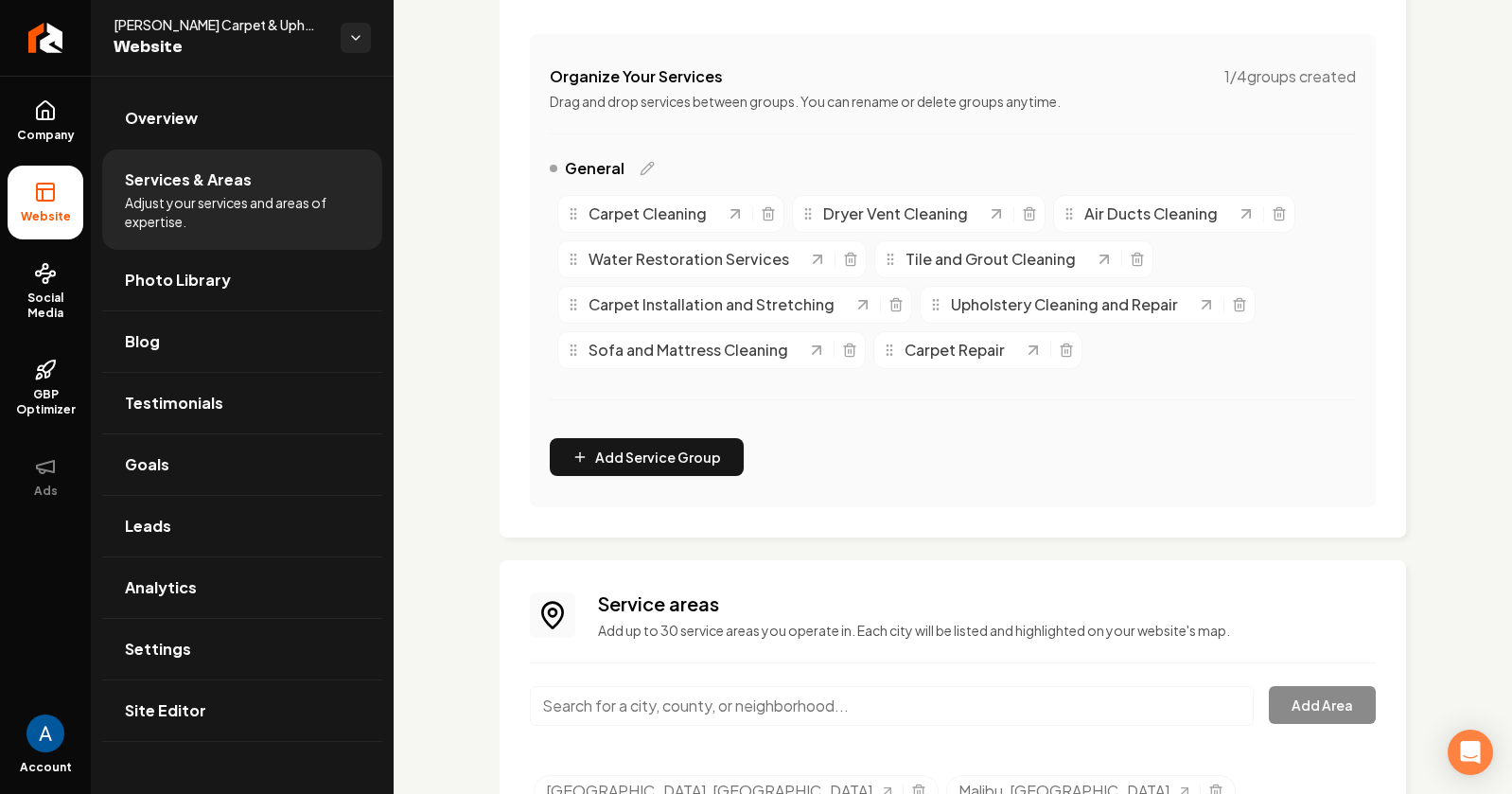
click at [709, 699] on input "Main content area" at bounding box center [891, 706] width 724 height 40
type input "[GEOGRAPHIC_DATA], [GEOGRAPHIC_DATA]"
click at [1285, 707] on button "Add Area" at bounding box center [1322, 705] width 107 height 38
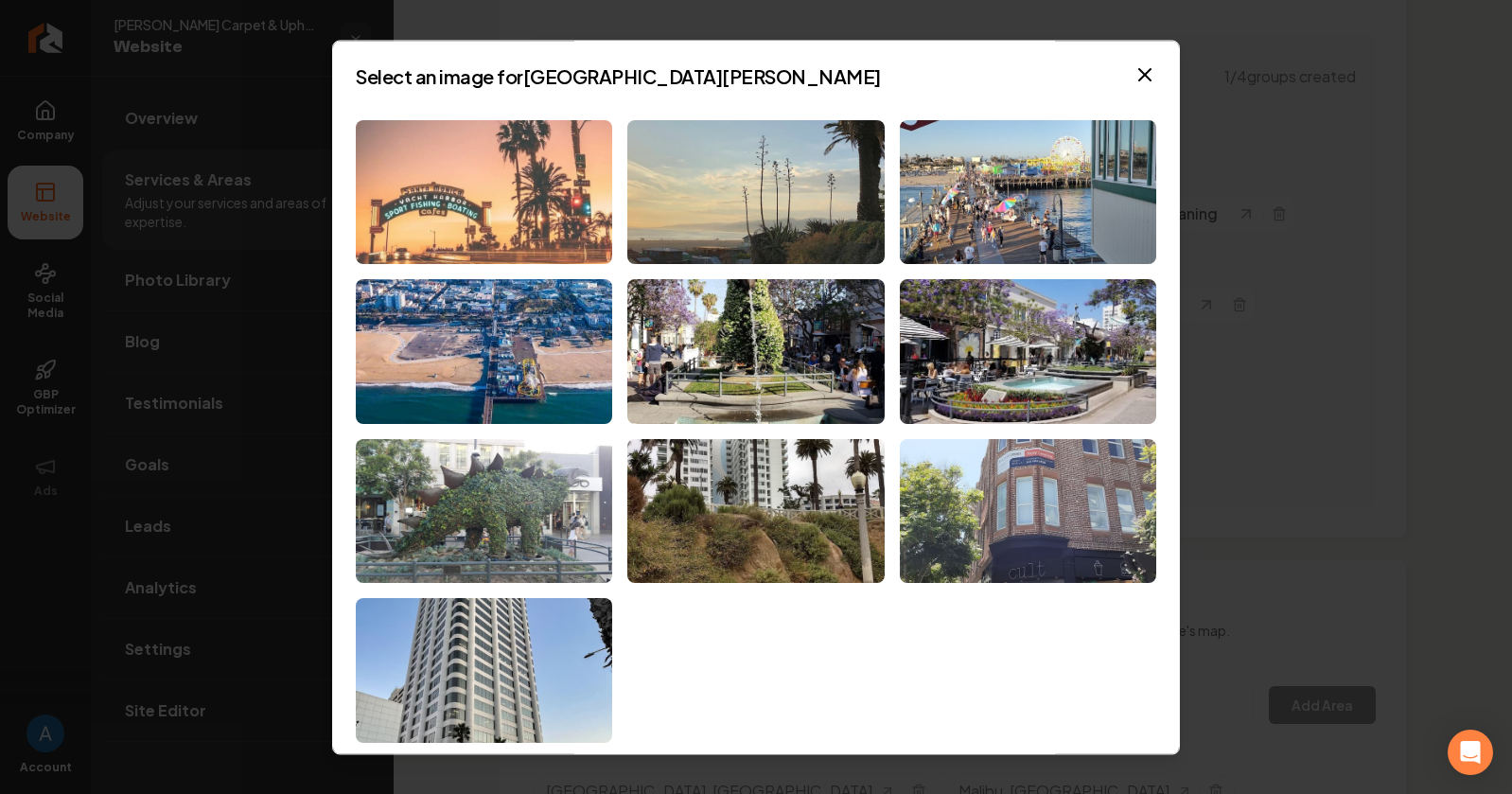
click at [500, 213] on img at bounding box center [484, 193] width 257 height 145
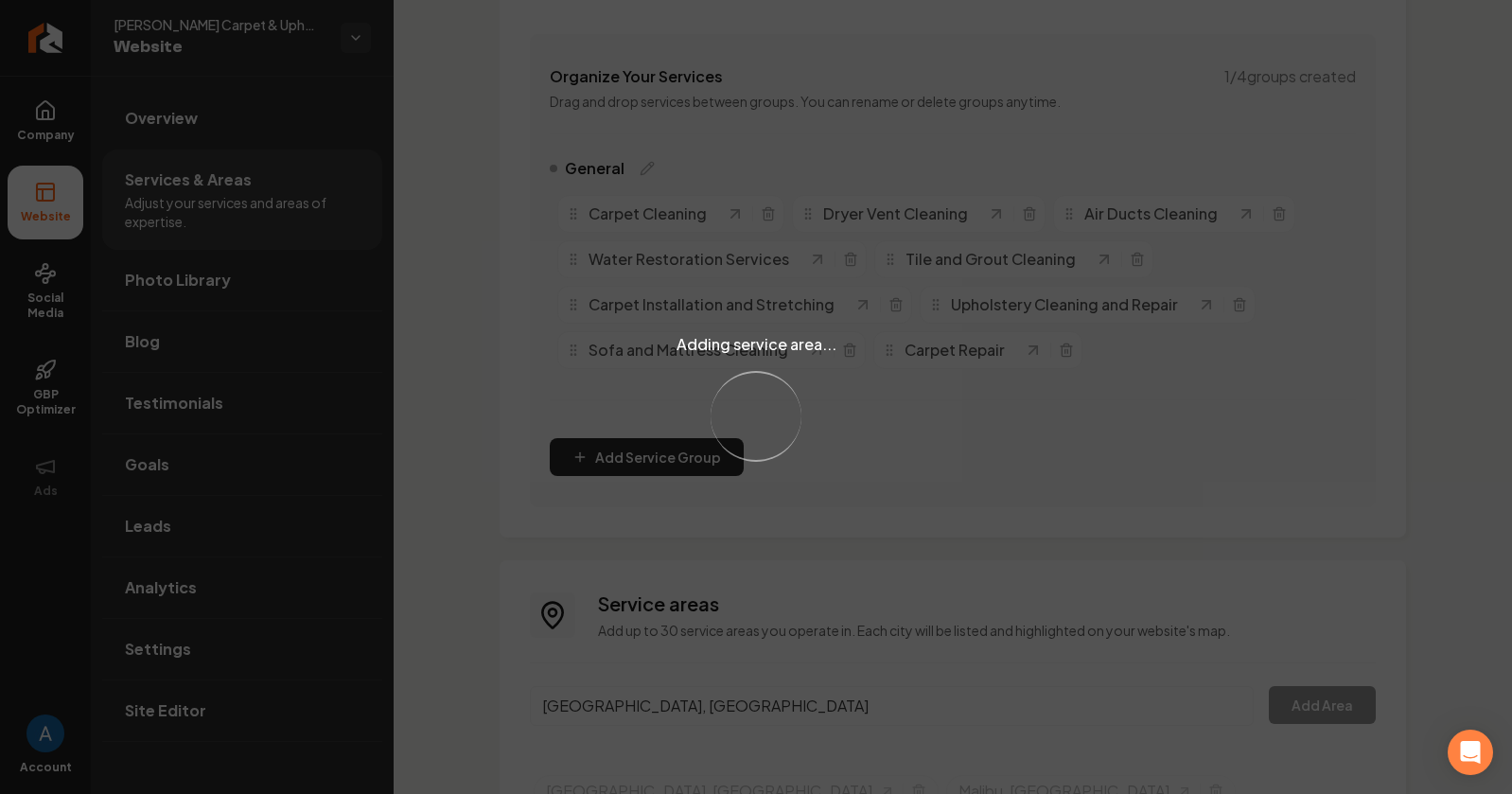
click at [732, 711] on div "Adding service area... Loading..." at bounding box center [756, 397] width 1512 height 794
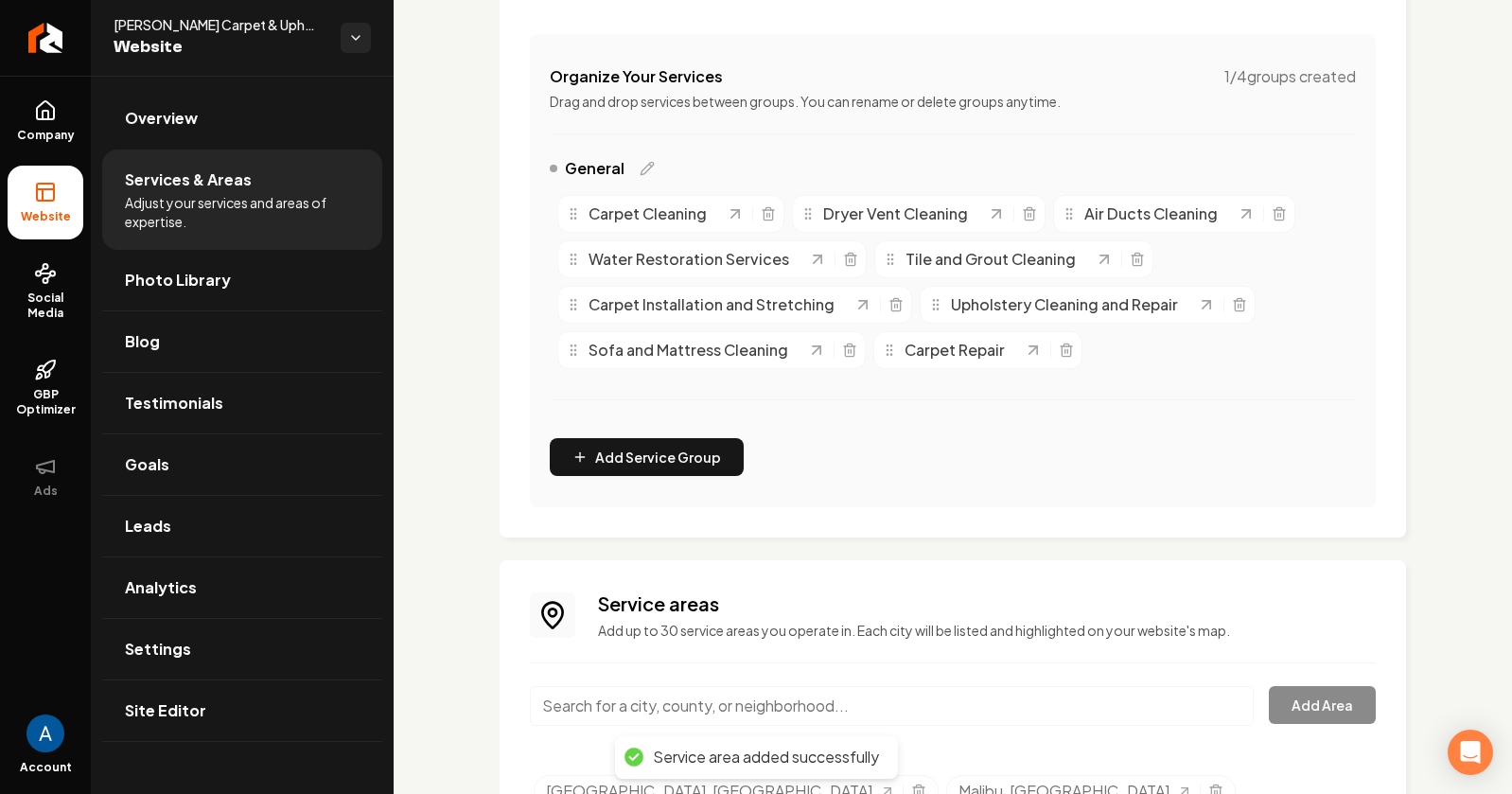
click at [731, 709] on input "Main content area" at bounding box center [891, 706] width 724 height 40
type input "Malibu, [GEOGRAPHIC_DATA]"
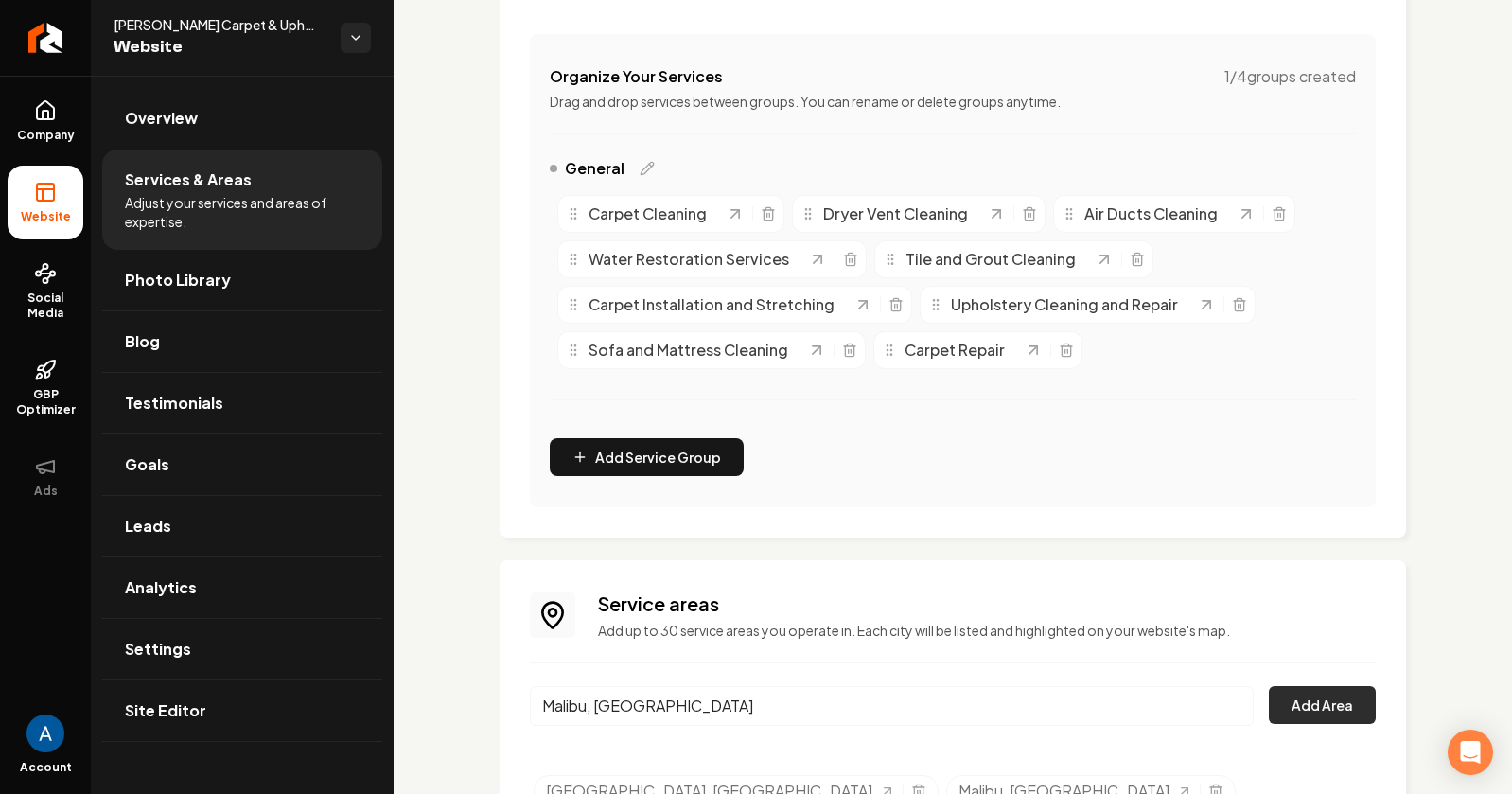
click at [1277, 714] on button "Add Area" at bounding box center [1322, 705] width 107 height 38
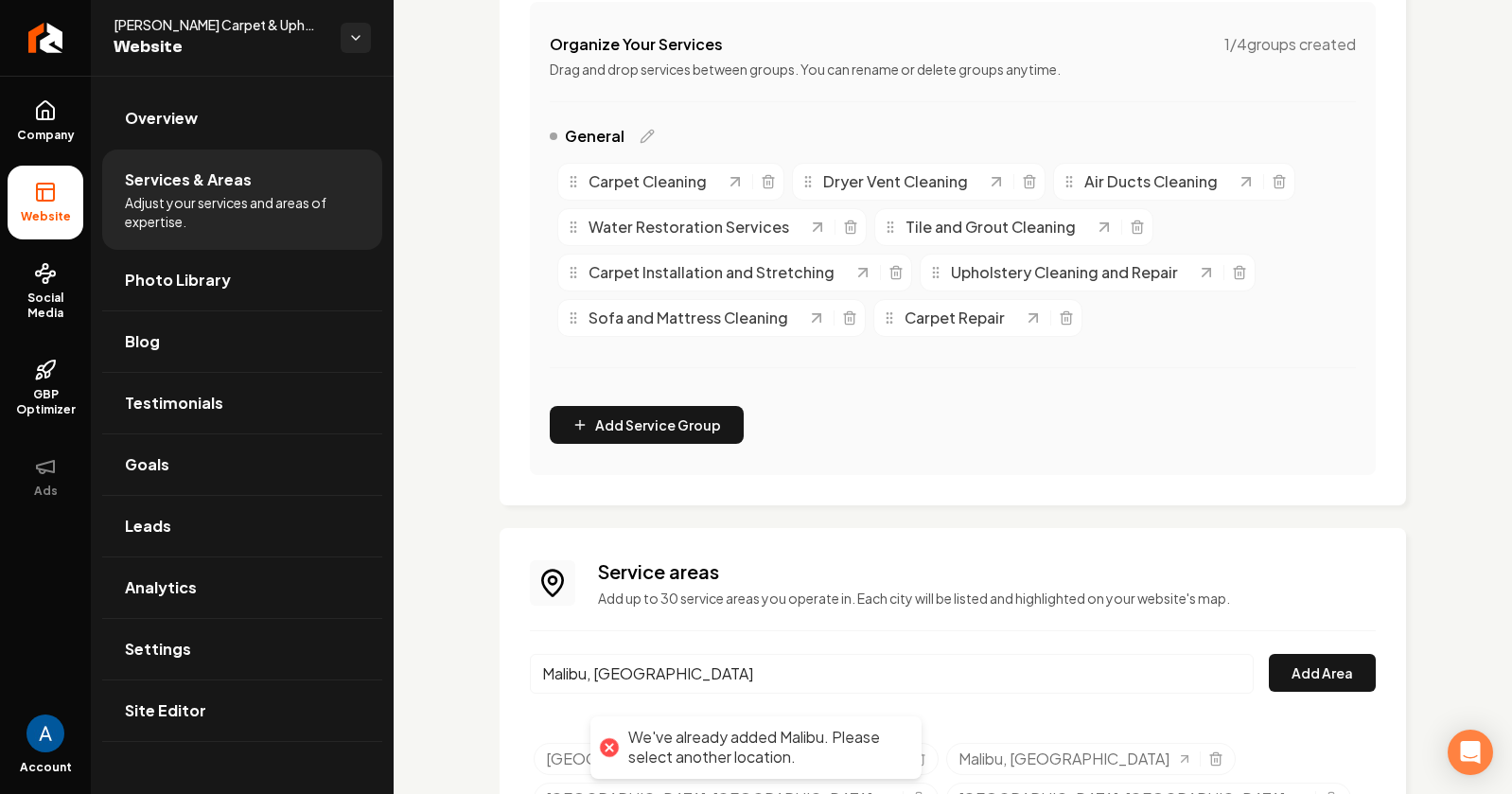
scroll to position [518, 0]
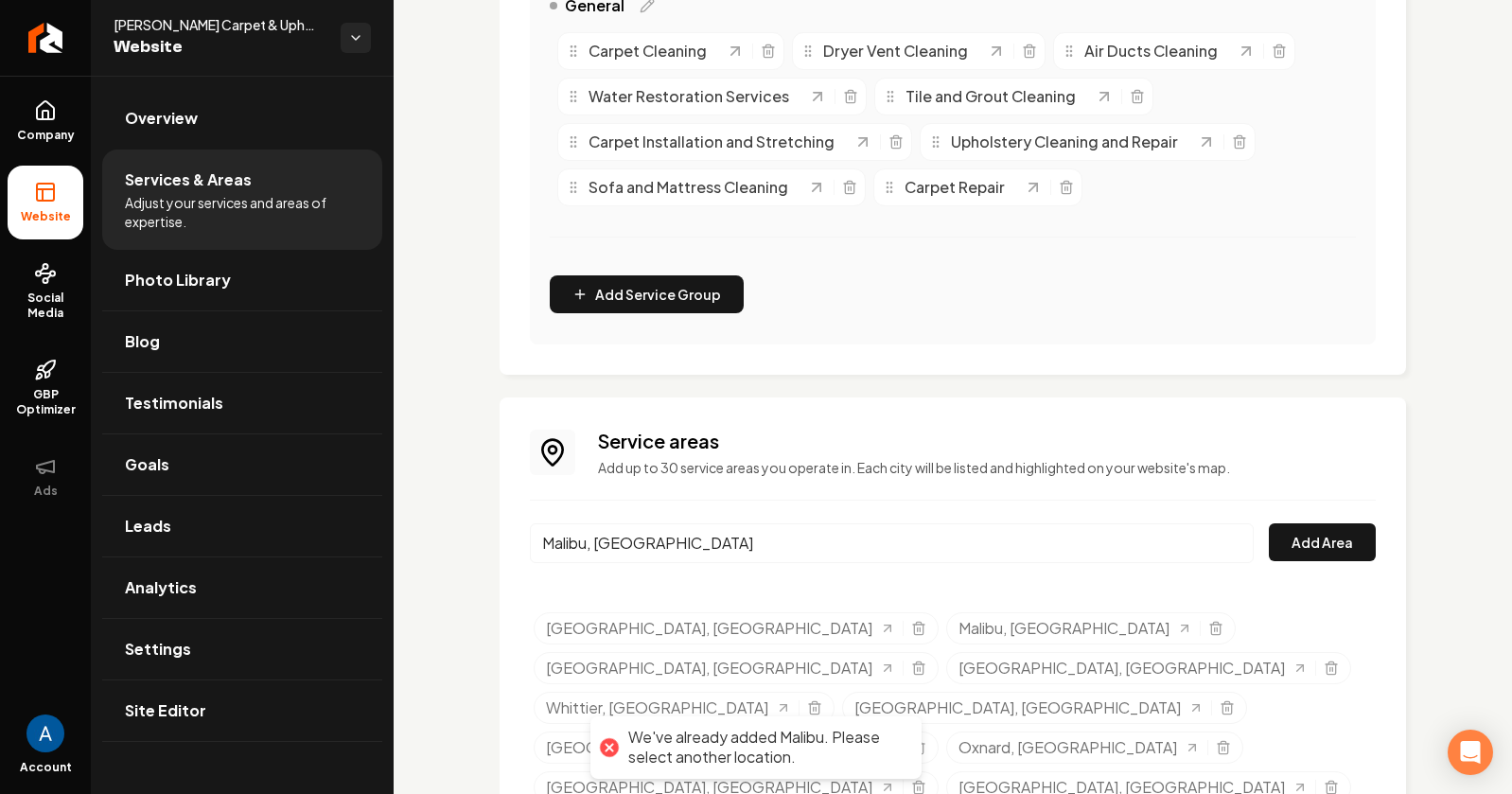
click at [1219, 544] on input "Malibu, [GEOGRAPHIC_DATA]" at bounding box center [891, 543] width 724 height 40
click at [176, 588] on span "Analytics" at bounding box center [160, 587] width 72 height 23
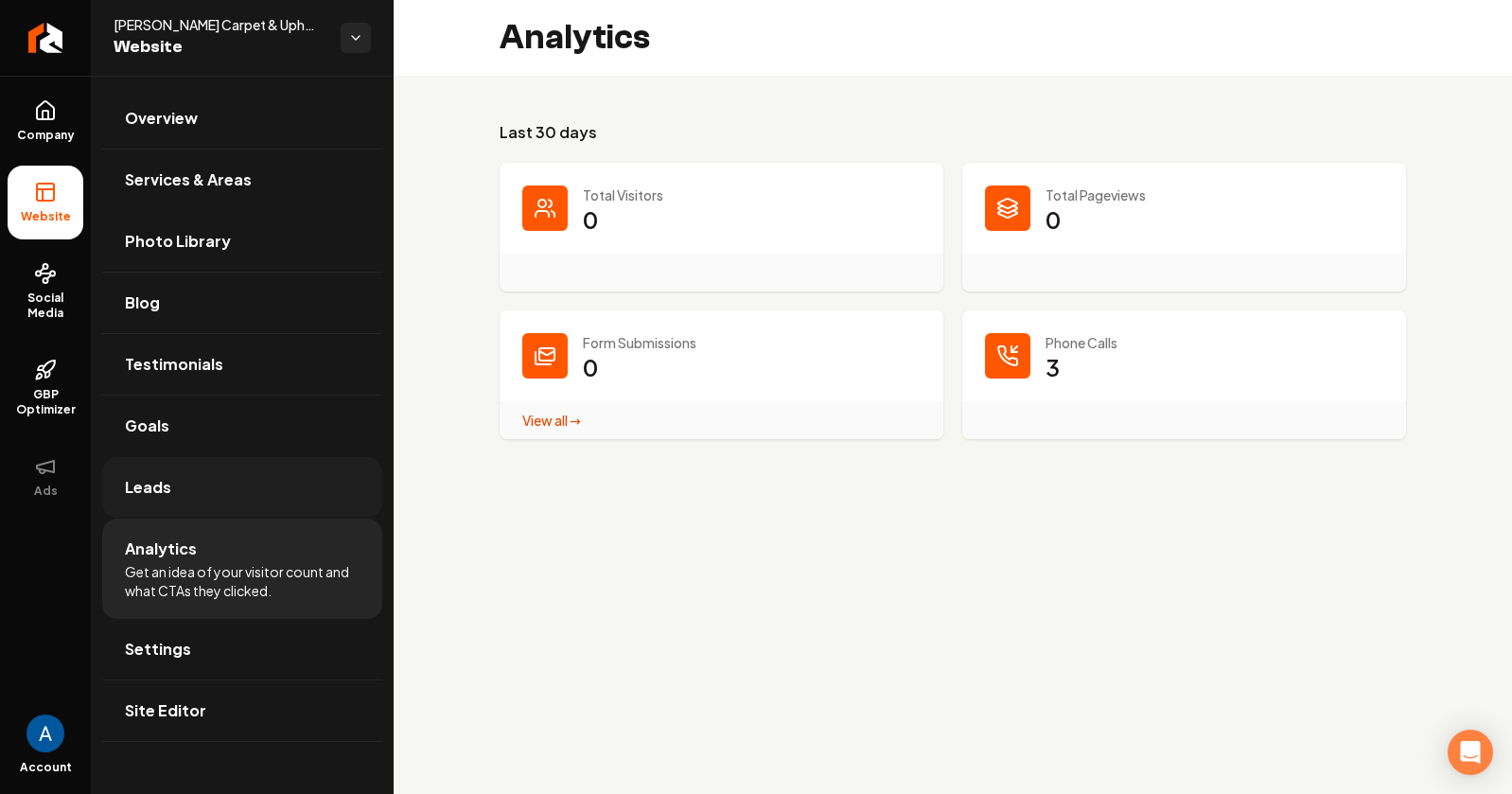
click at [140, 476] on span "Leads" at bounding box center [147, 486] width 46 height 23
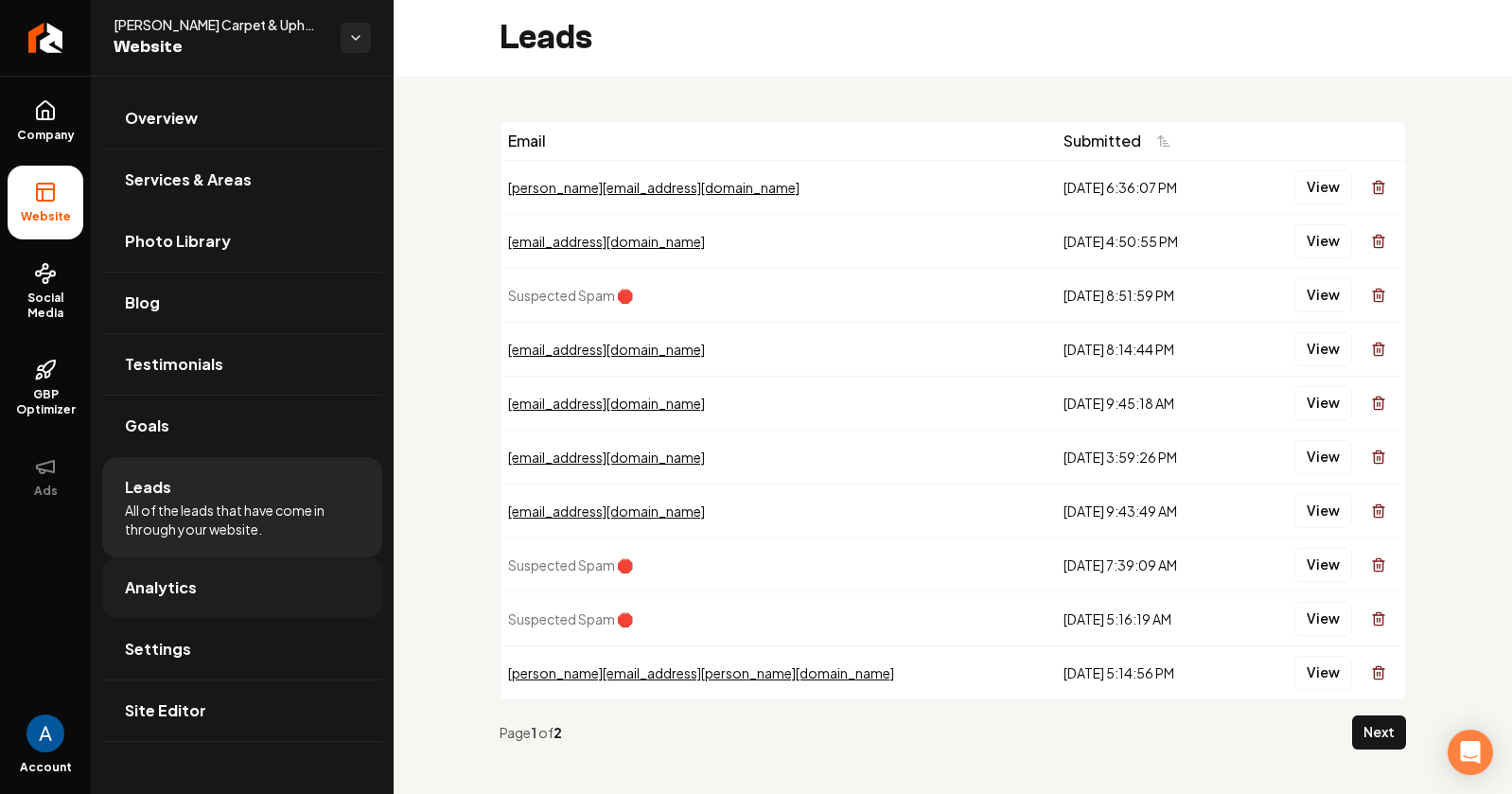
click at [173, 589] on span "Analytics" at bounding box center [160, 587] width 72 height 23
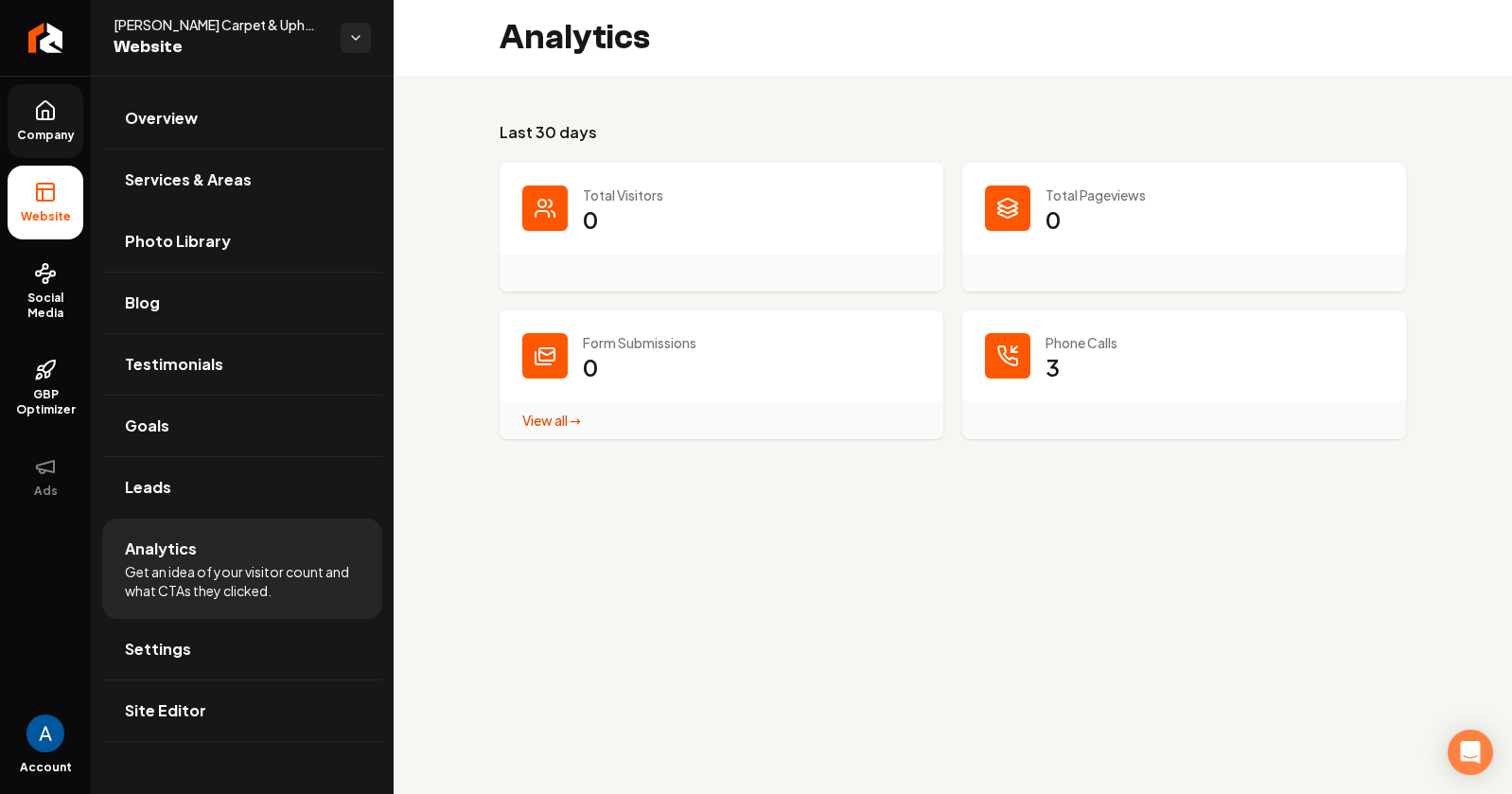
click at [34, 127] on span "Company" at bounding box center [46, 134] width 73 height 15
